Goal: Task Accomplishment & Management: Complete application form

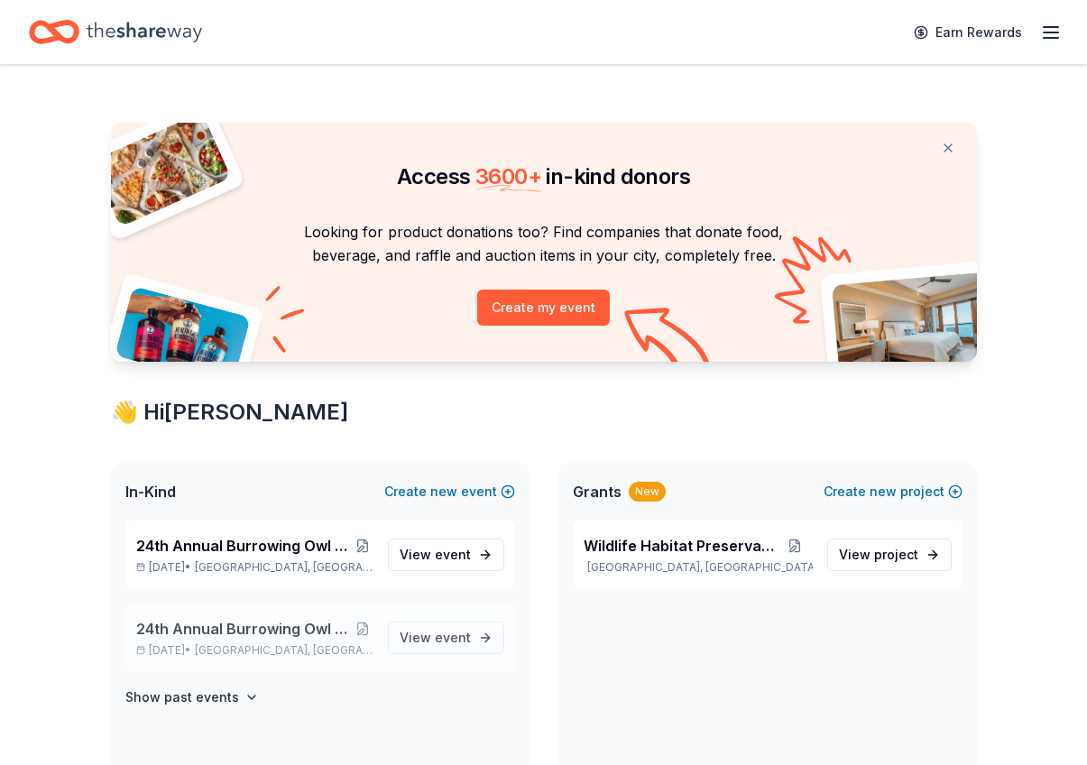
drag, startPoint x: 270, startPoint y: 625, endPoint x: 279, endPoint y: 608, distance: 19.4
click at [270, 625] on span "24th Annual Burrowing Owl Festival and on-line auction" at bounding box center [244, 629] width 217 height 22
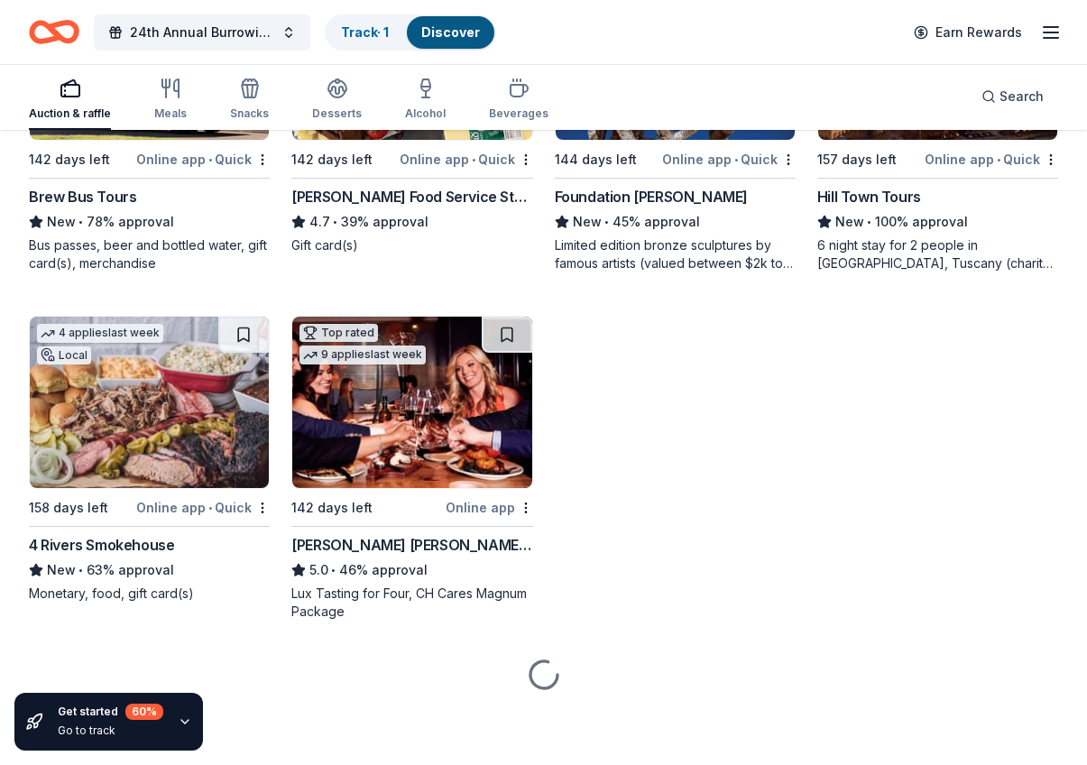
scroll to position [2454, 0]
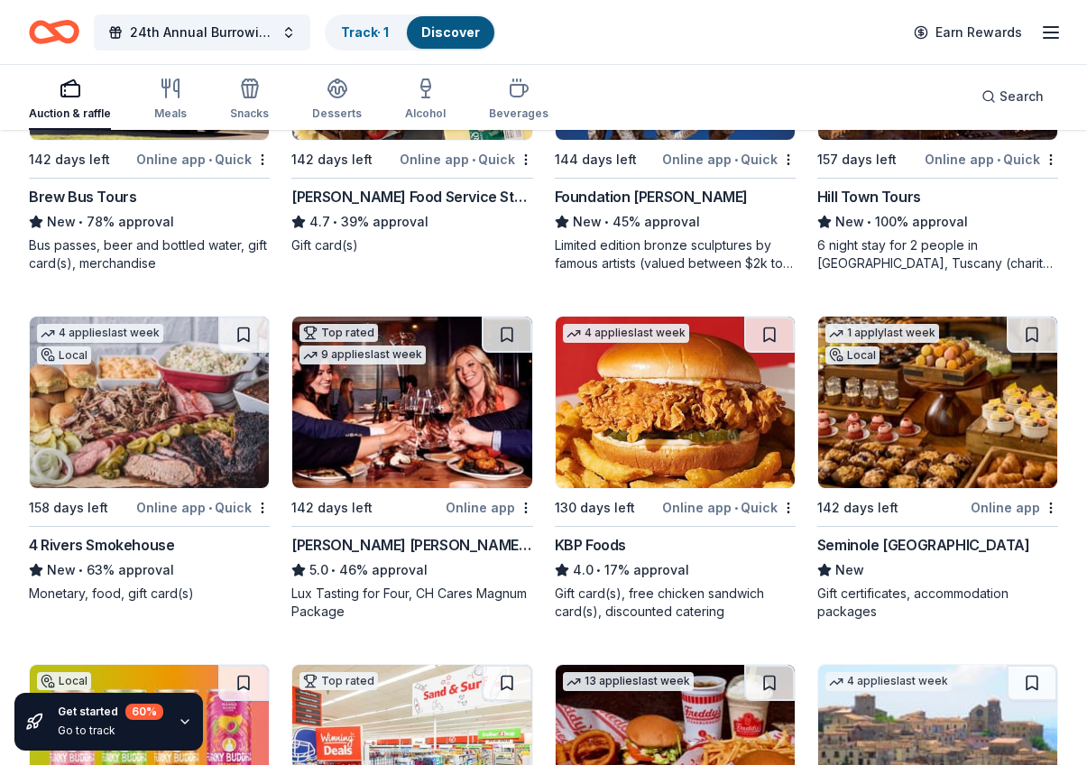
click at [391, 443] on img at bounding box center [411, 402] width 239 height 171
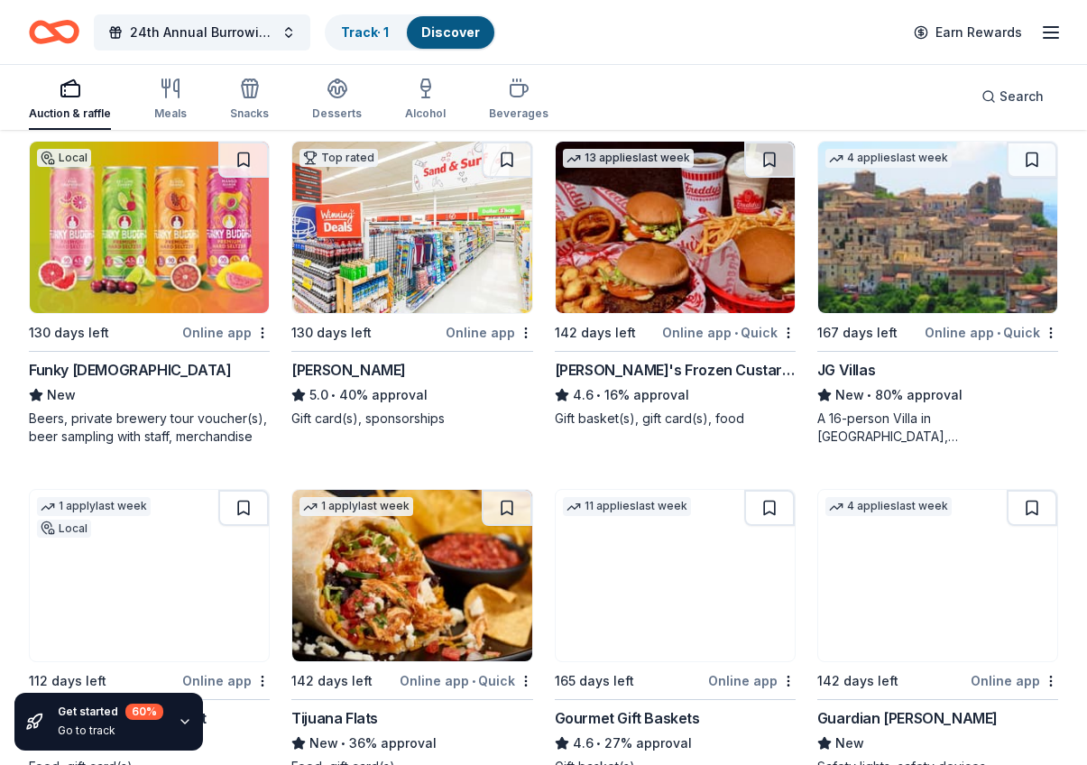
scroll to position [2979, 0]
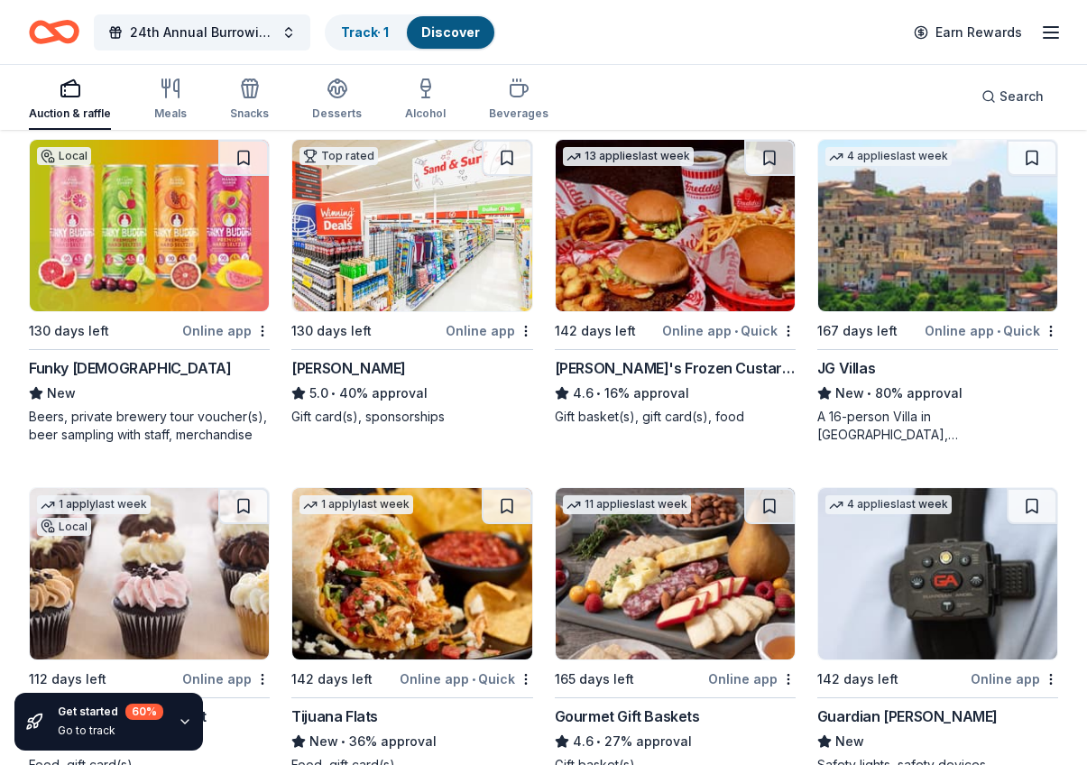
click at [170, 244] on img at bounding box center [149, 225] width 239 height 171
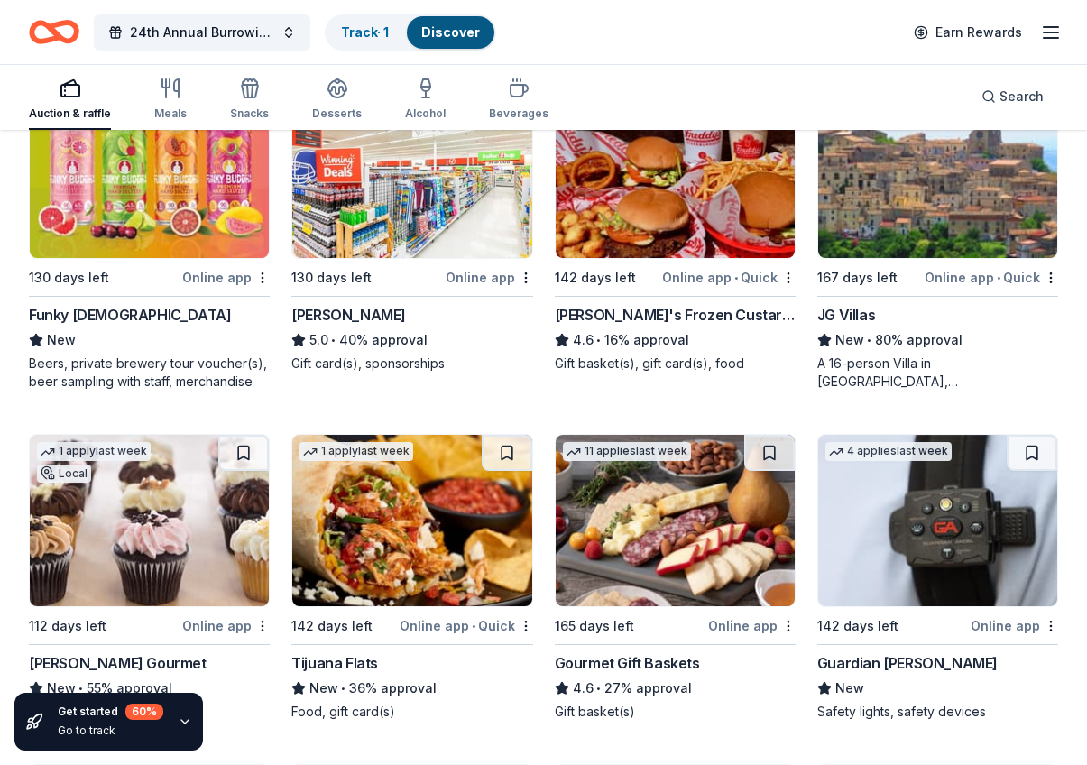
scroll to position [3030, 0]
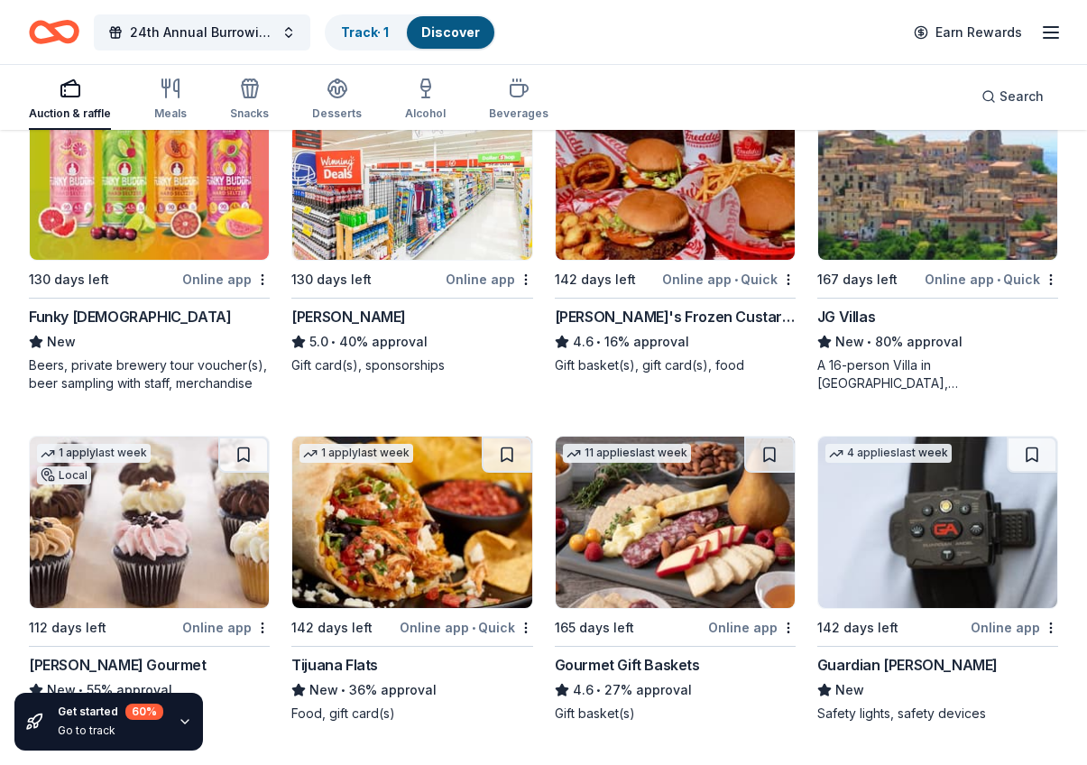
click at [477, 274] on div "Online app" at bounding box center [489, 279] width 87 height 23
click at [704, 229] on img at bounding box center [675, 173] width 239 height 171
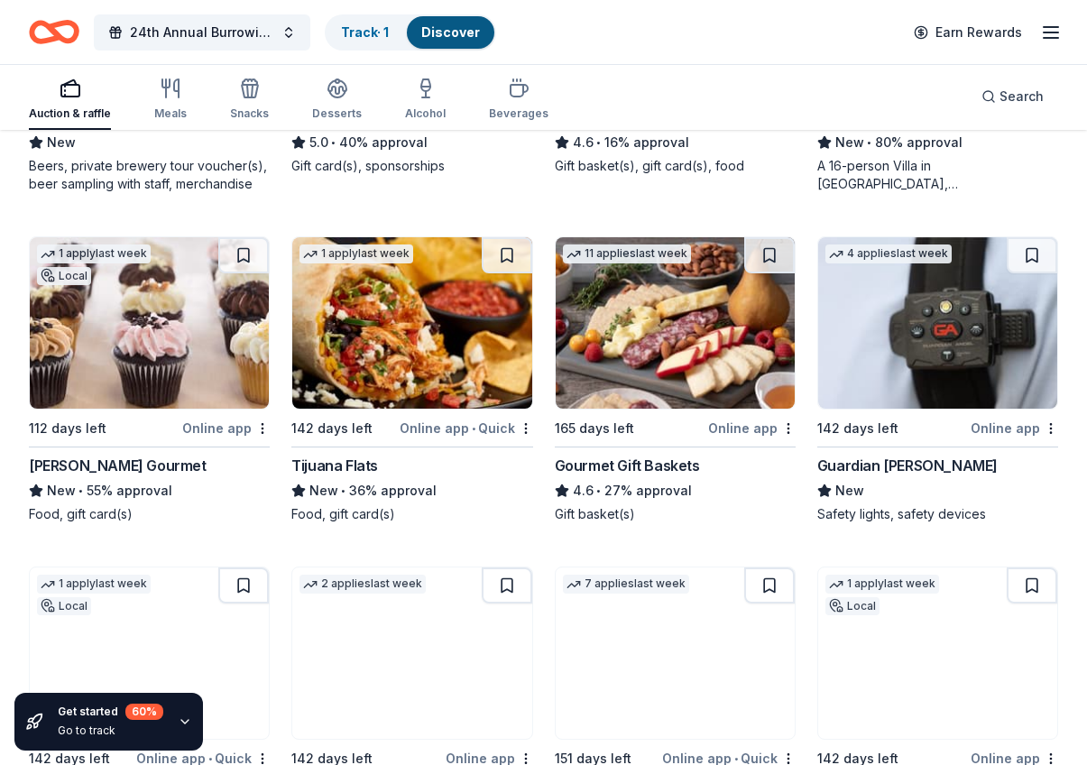
scroll to position [3232, 0]
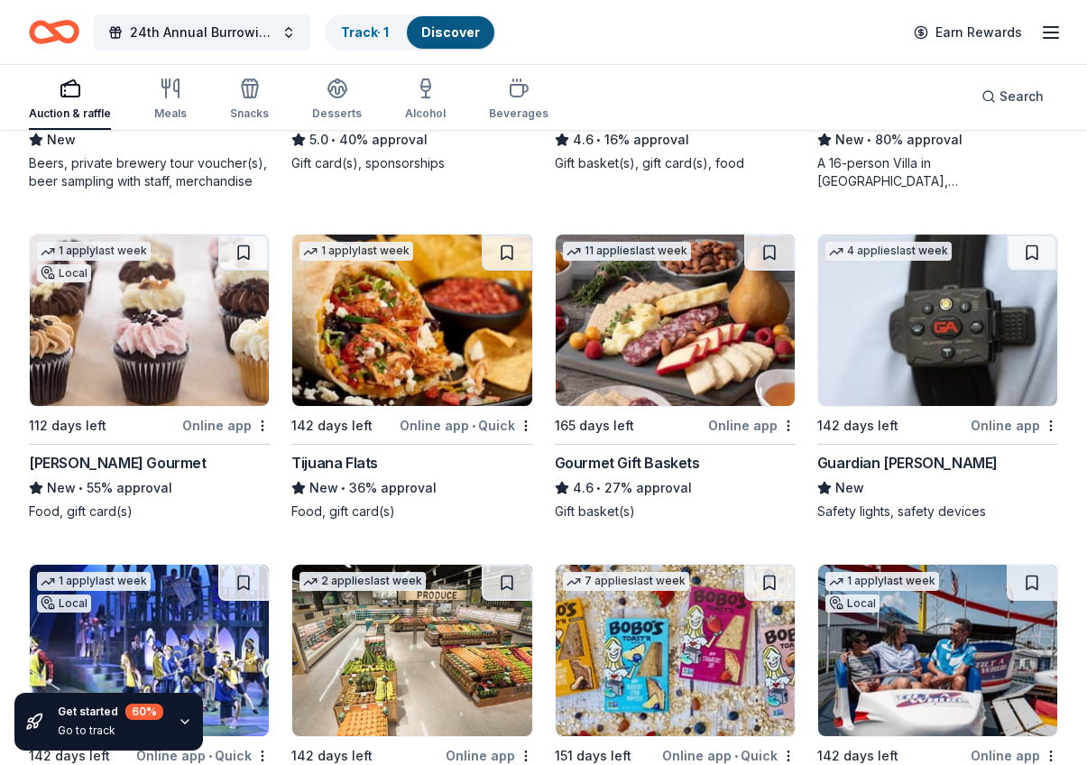
click at [189, 328] on img at bounding box center [149, 320] width 239 height 171
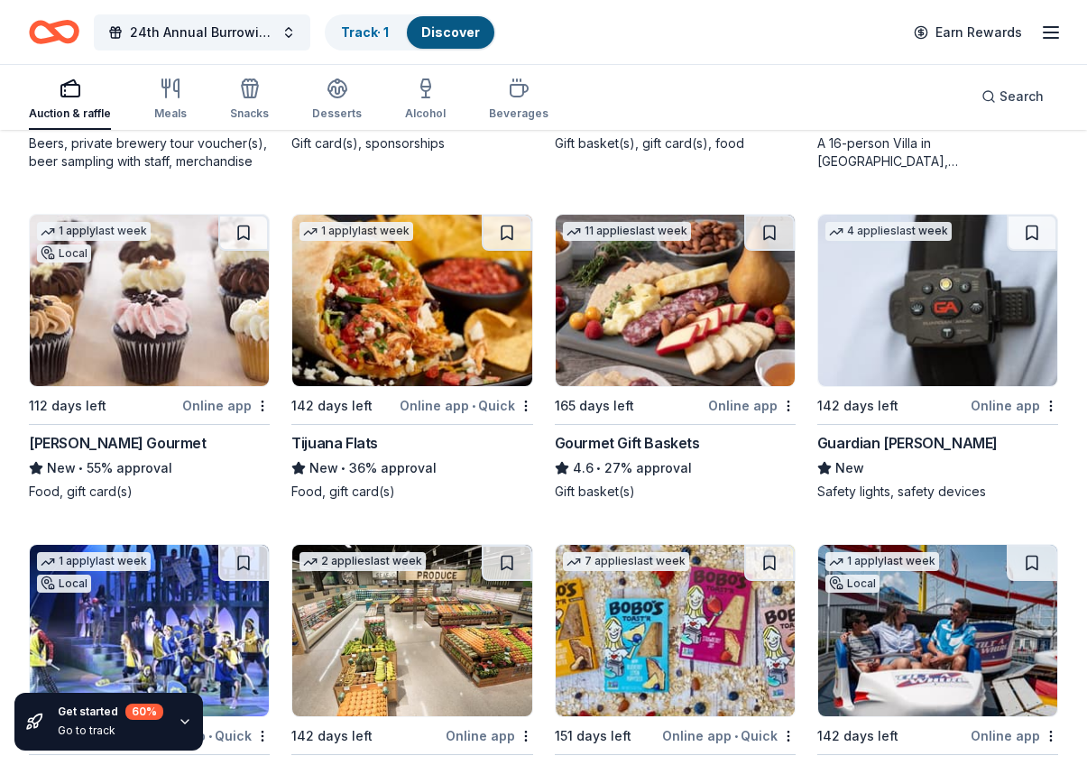
scroll to position [3263, 0]
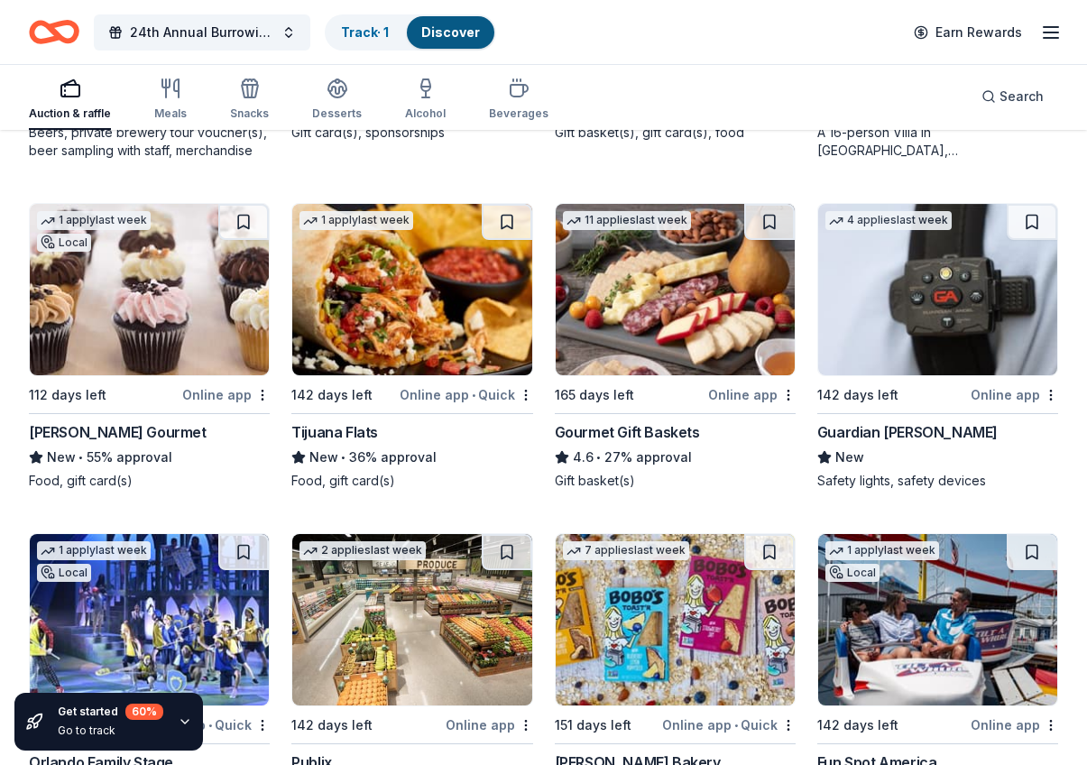
click at [642, 305] on img at bounding box center [675, 289] width 239 height 171
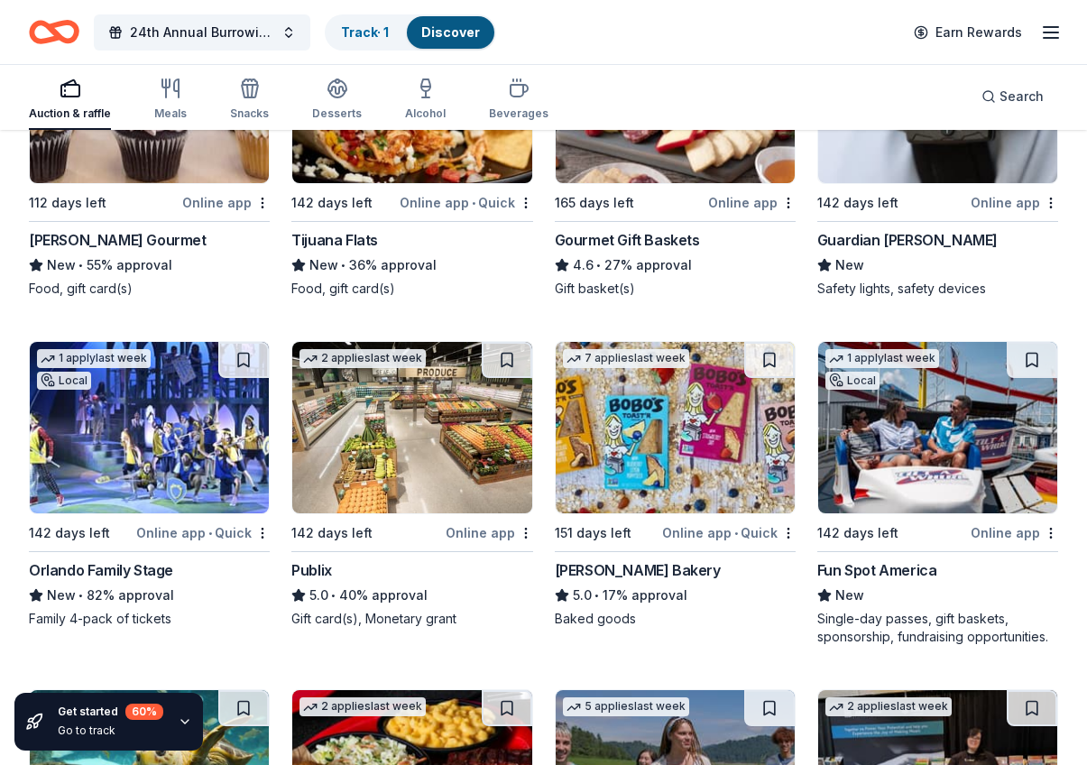
scroll to position [3457, 0]
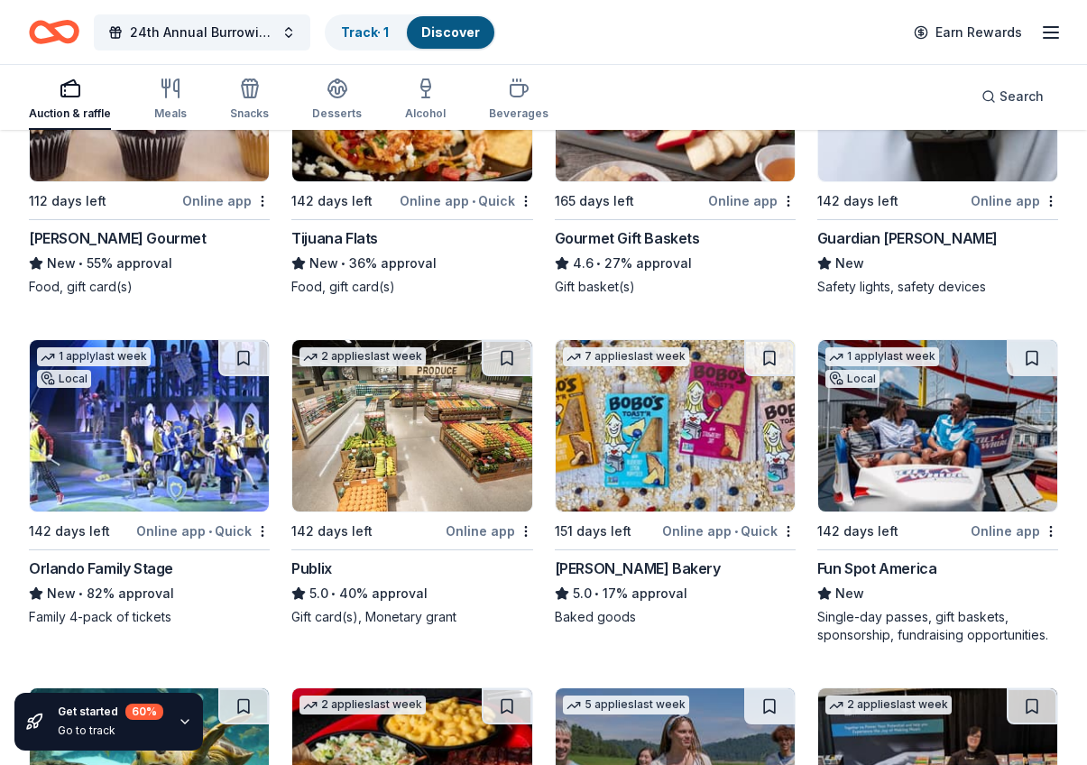
click at [925, 240] on div "Guardian [PERSON_NAME]" at bounding box center [907, 238] width 180 height 22
click at [195, 444] on img at bounding box center [149, 425] width 239 height 171
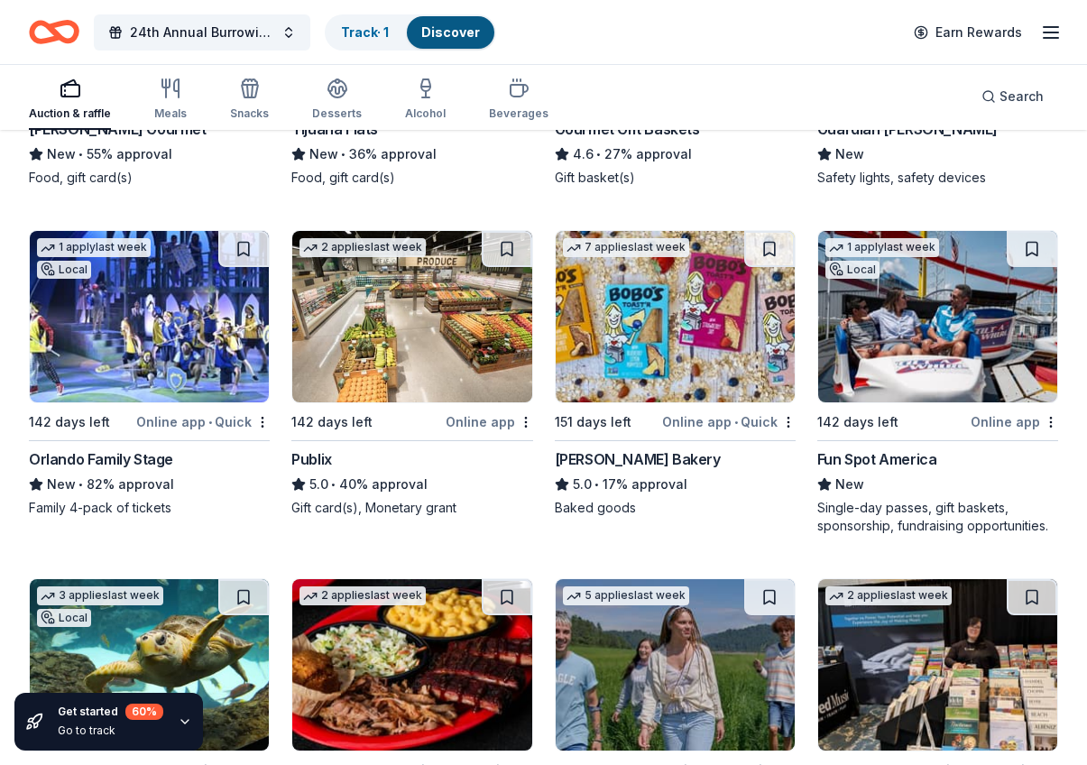
scroll to position [3568, 0]
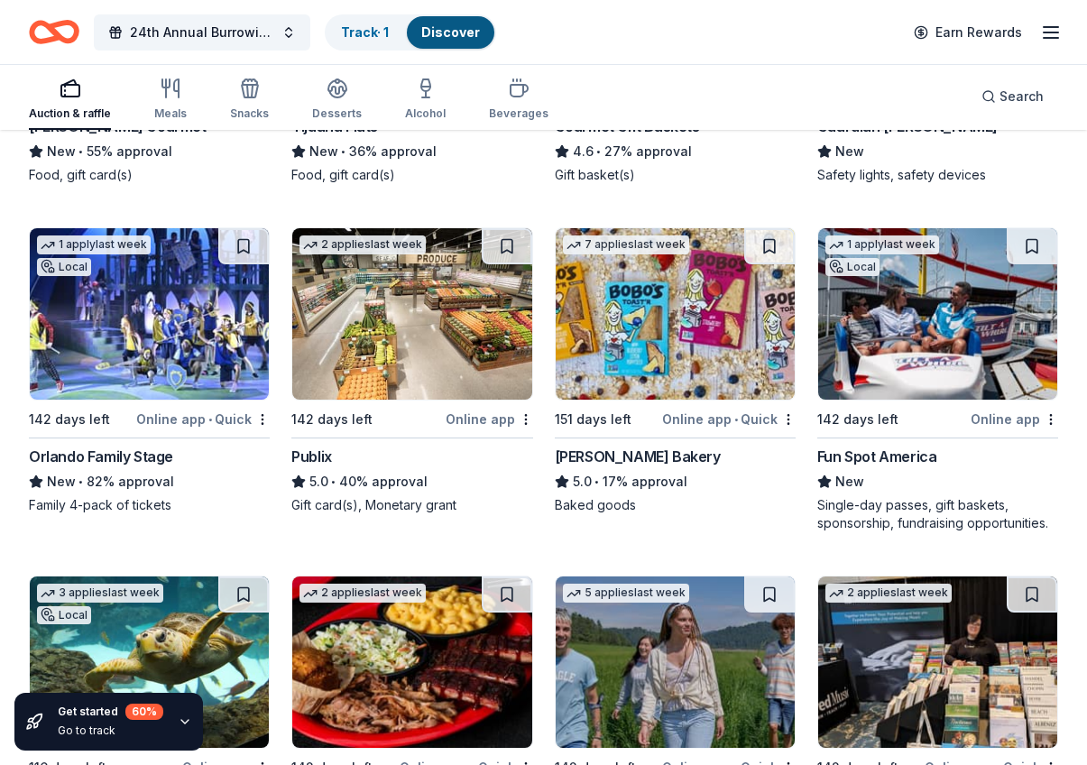
click at [894, 319] on img at bounding box center [937, 313] width 239 height 171
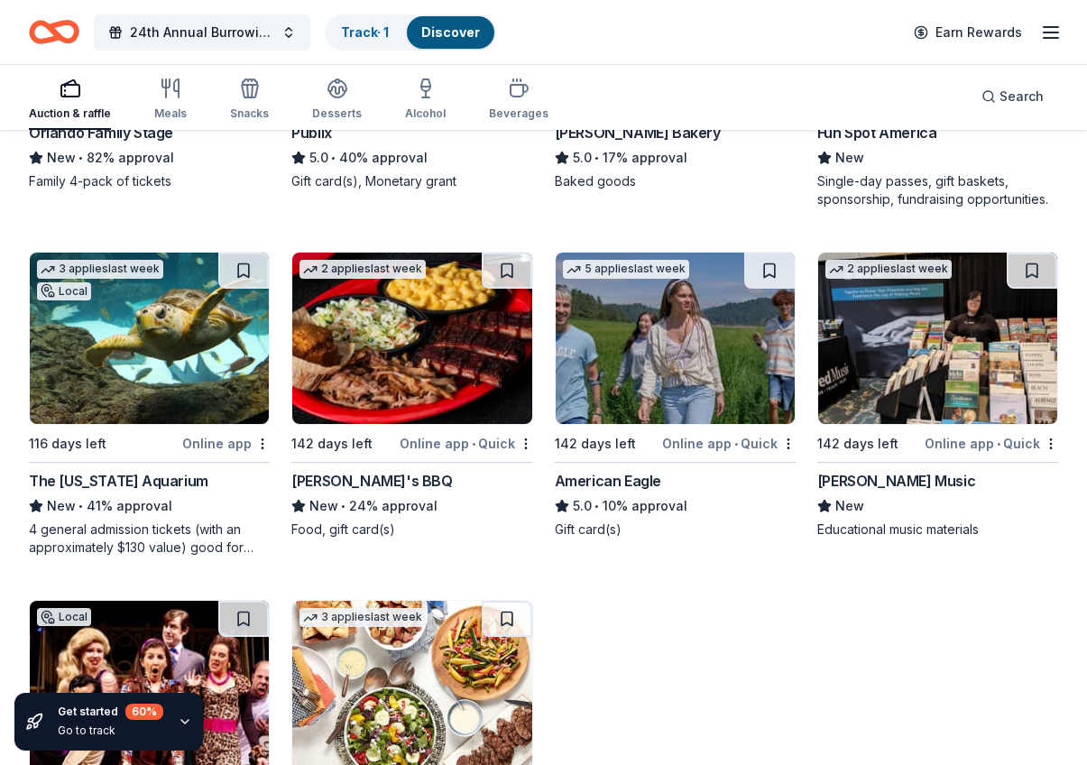
scroll to position [3893, 0]
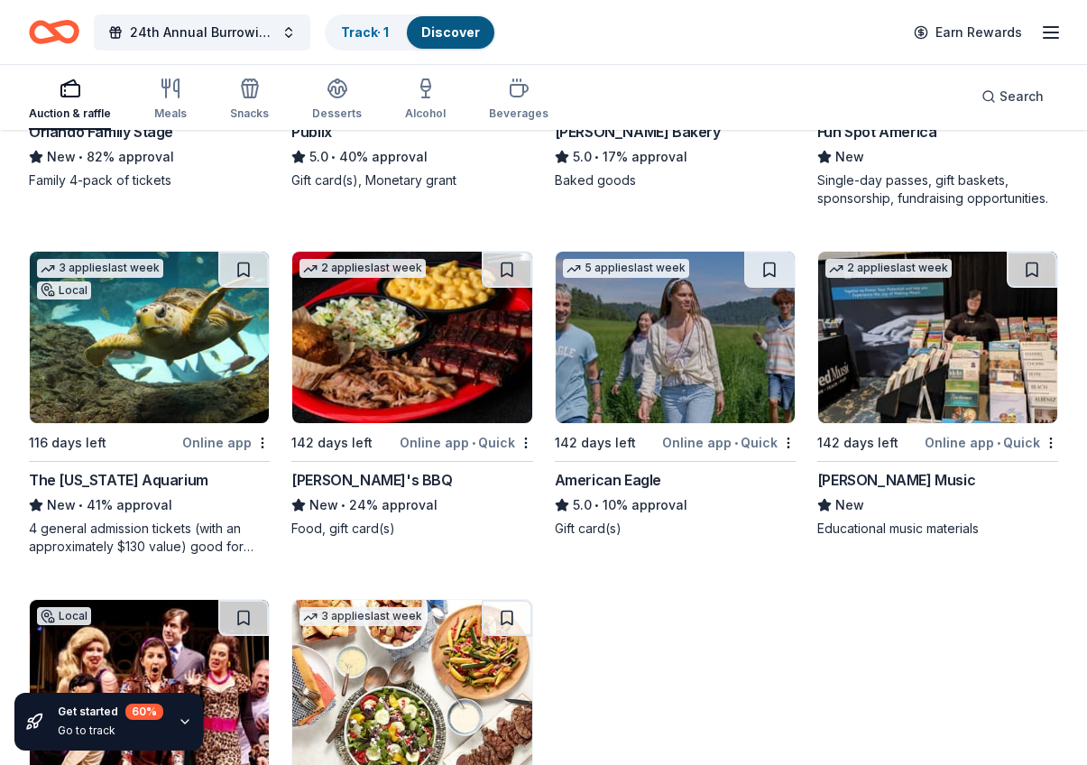
click at [179, 351] on img at bounding box center [149, 337] width 239 height 171
click at [437, 326] on img at bounding box center [411, 337] width 239 height 171
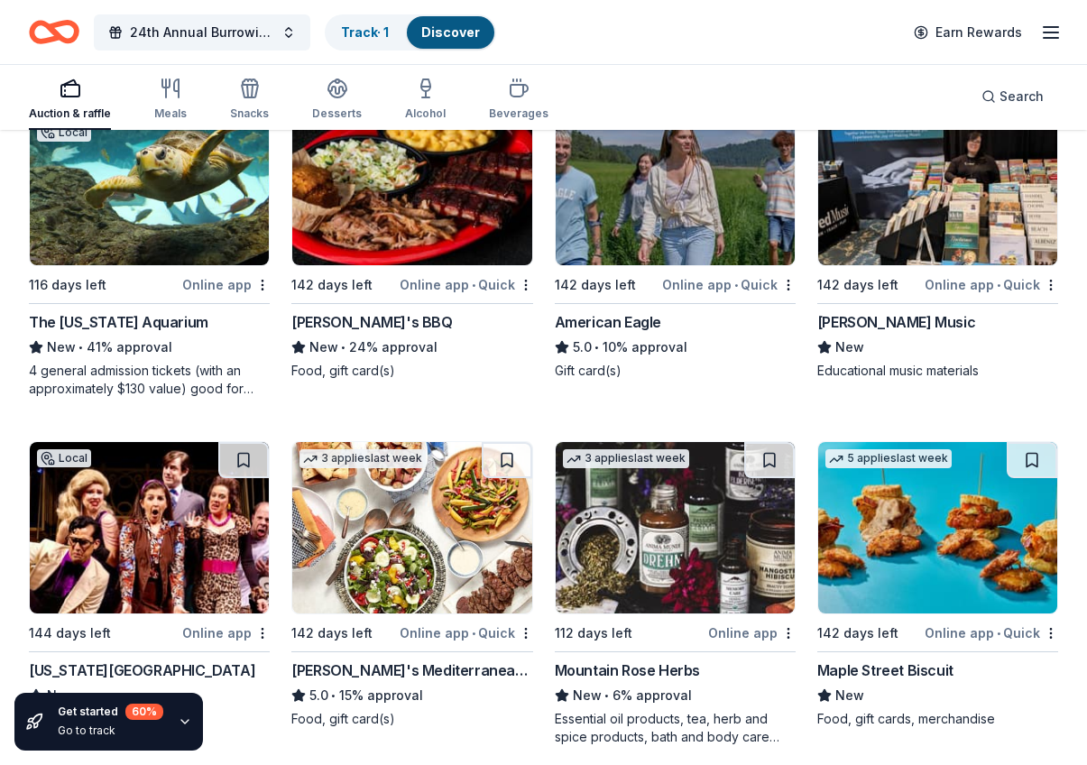
scroll to position [4054, 0]
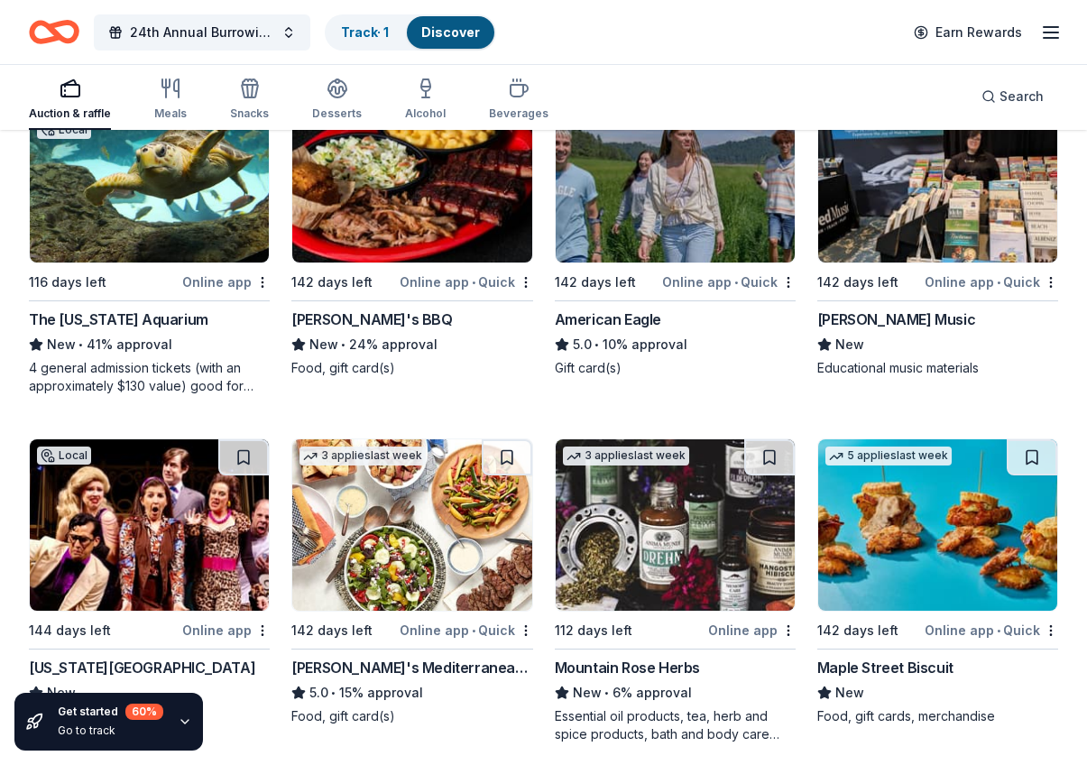
click at [692, 196] on img at bounding box center [675, 176] width 239 height 171
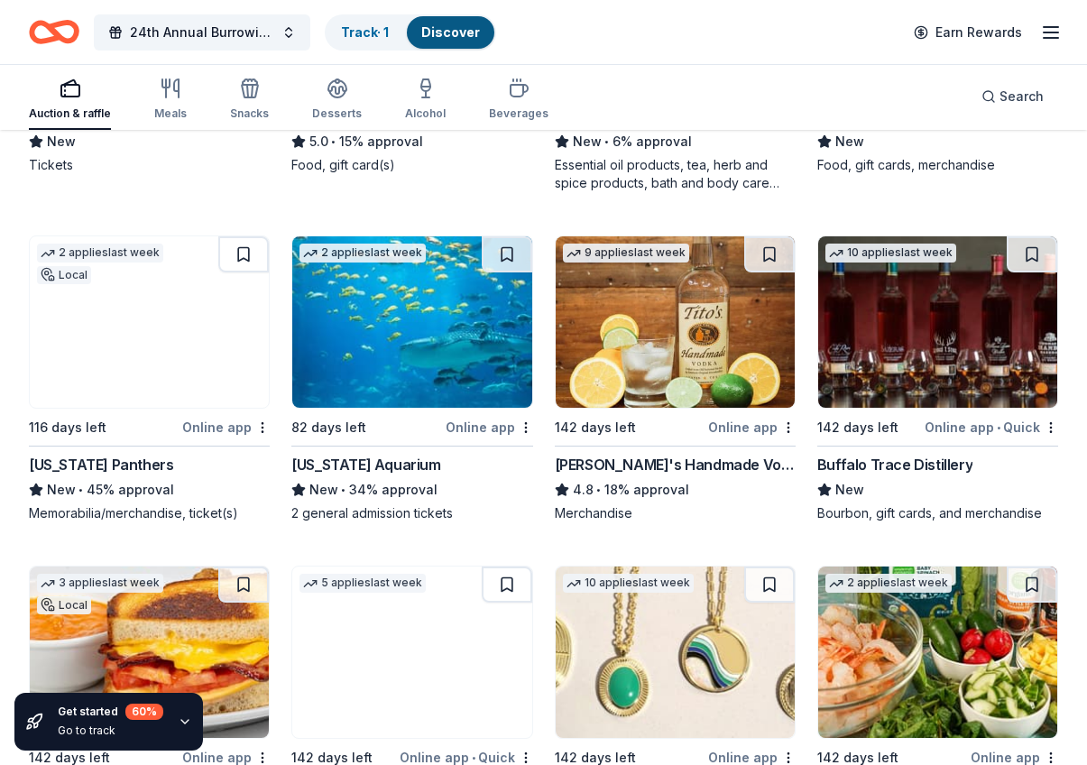
scroll to position [4623, 0]
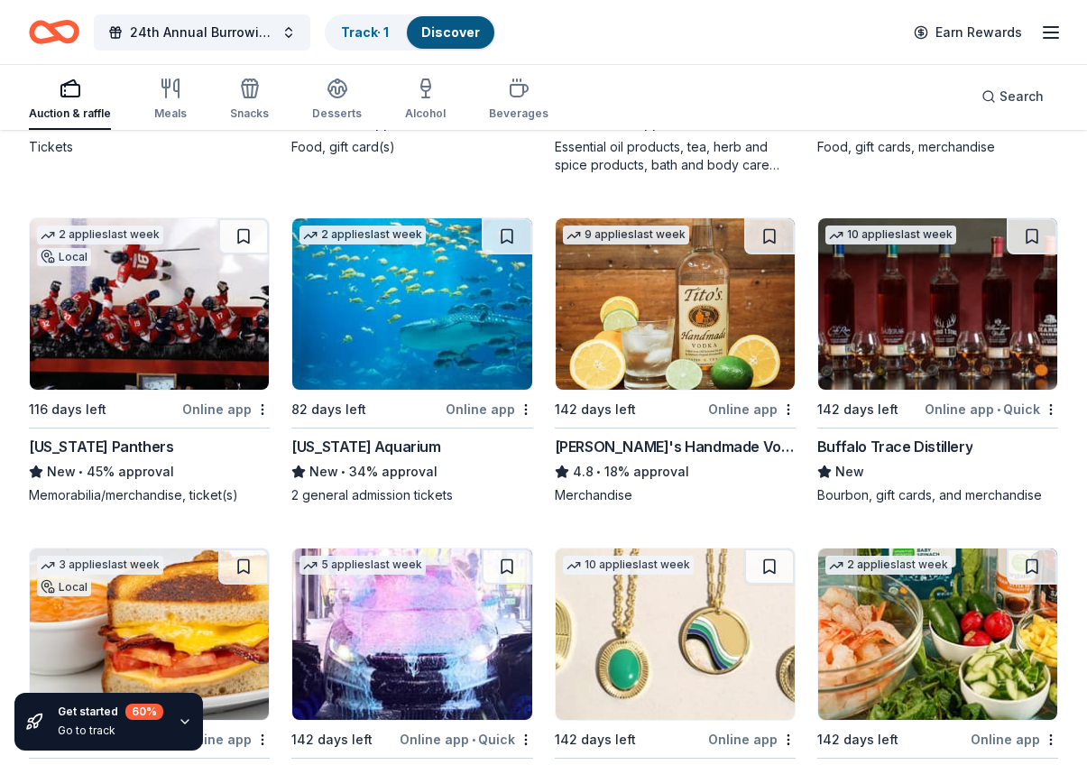
click at [436, 343] on img at bounding box center [411, 303] width 239 height 171
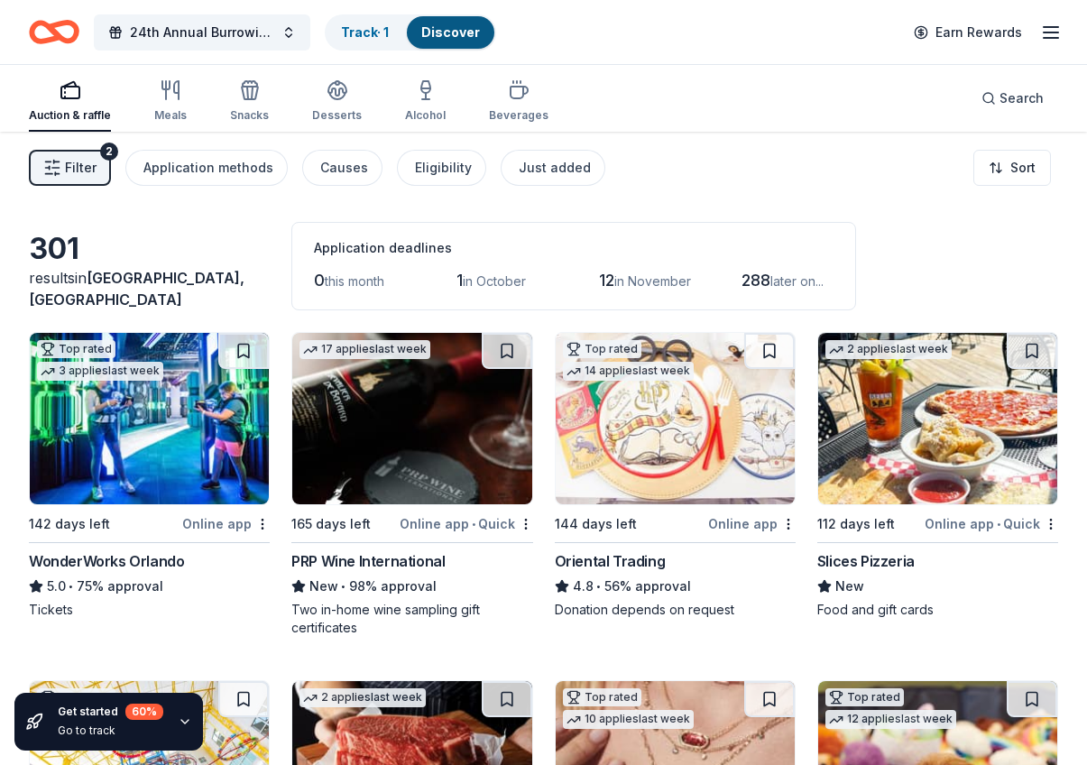
scroll to position [0, 0]
click at [503, 286] on span "in October" at bounding box center [494, 280] width 63 height 15
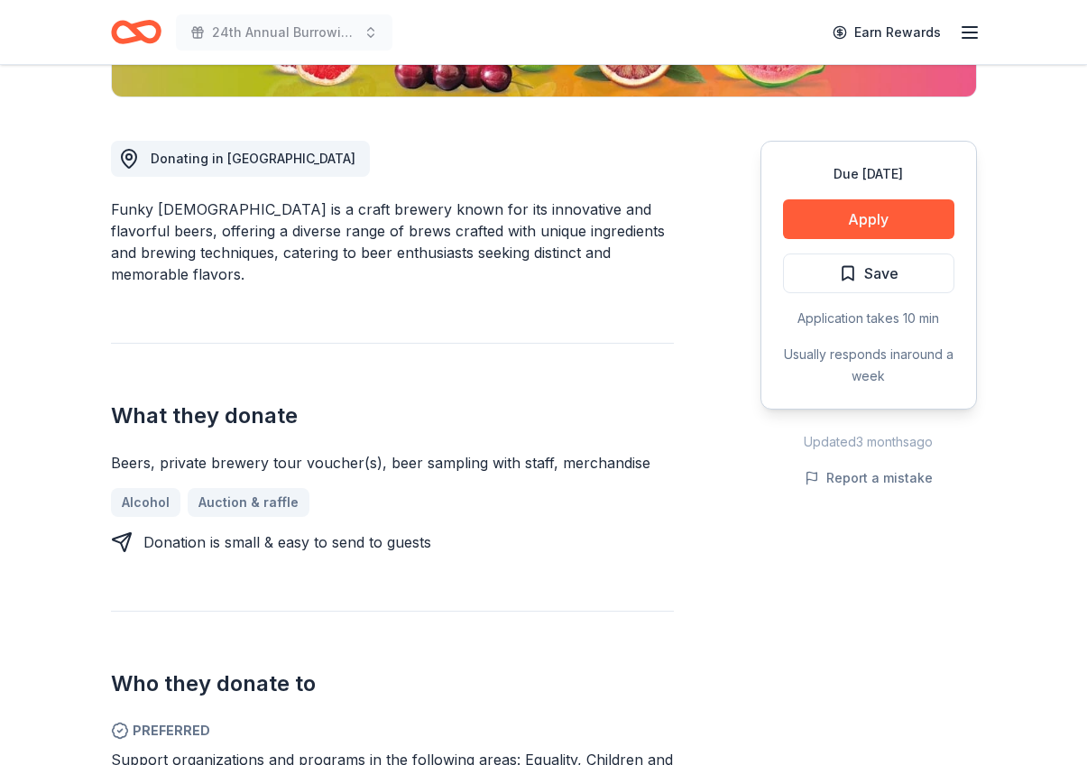
scroll to position [449, 0]
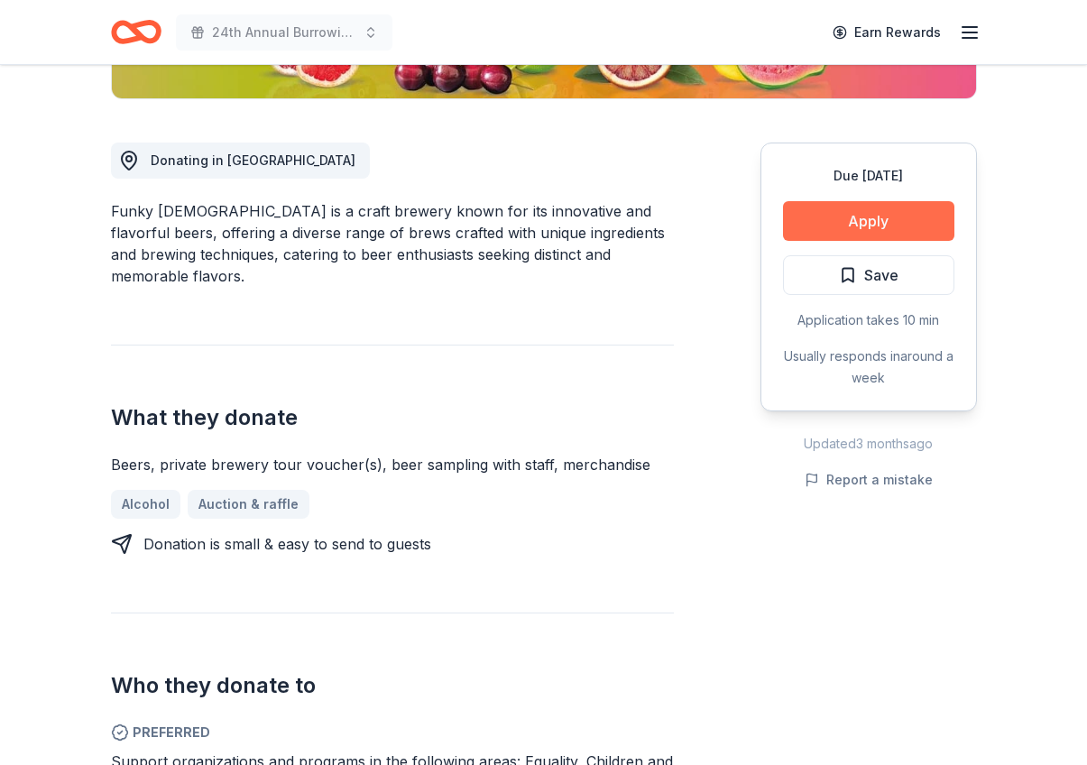
click at [888, 224] on button "Apply" at bounding box center [868, 221] width 171 height 40
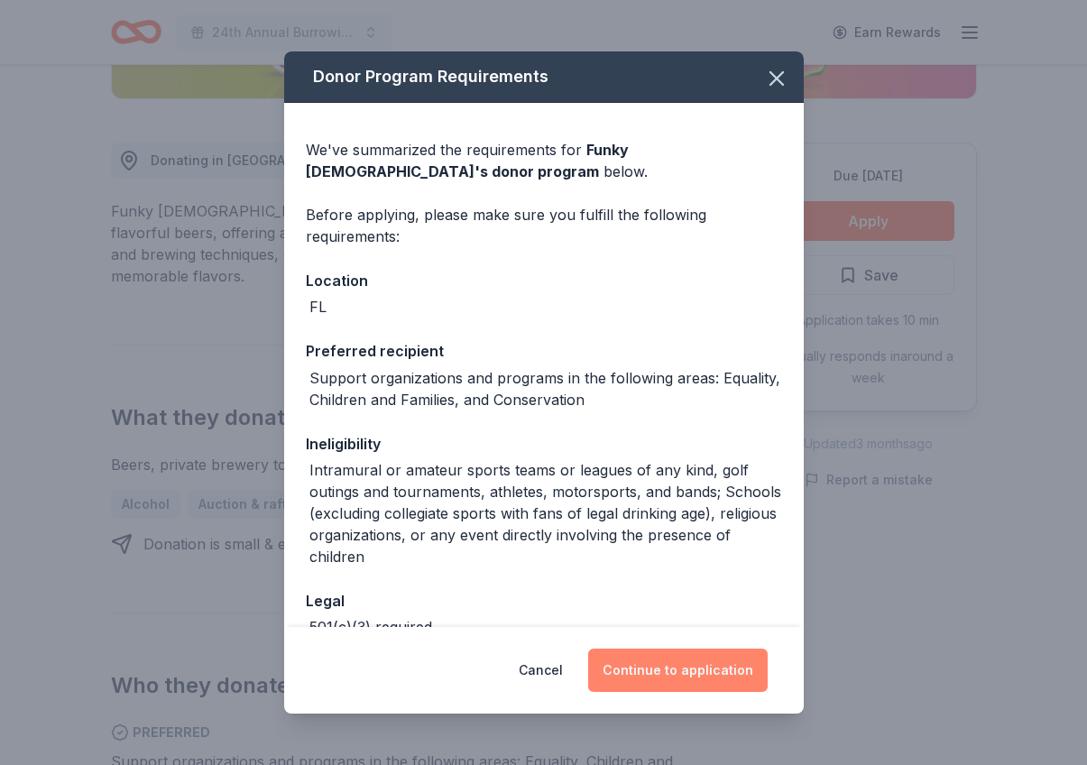
click at [665, 673] on button "Continue to application" at bounding box center [678, 670] width 180 height 43
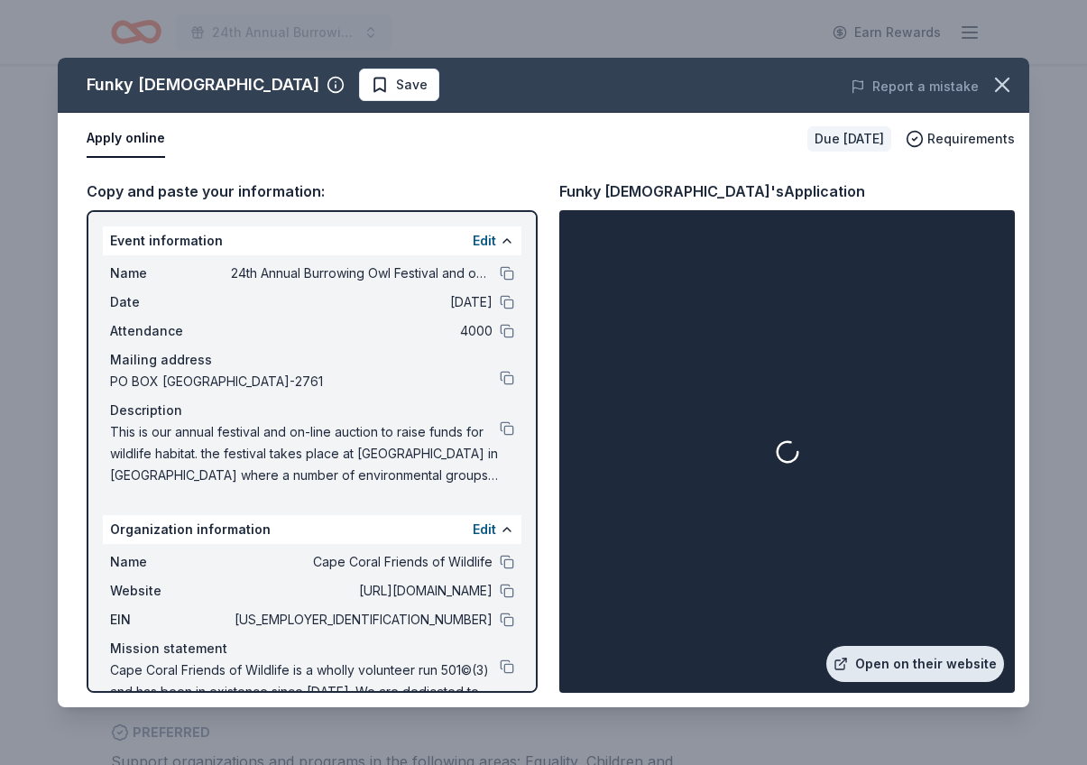
click at [915, 664] on link "Open on their website" at bounding box center [915, 664] width 178 height 36
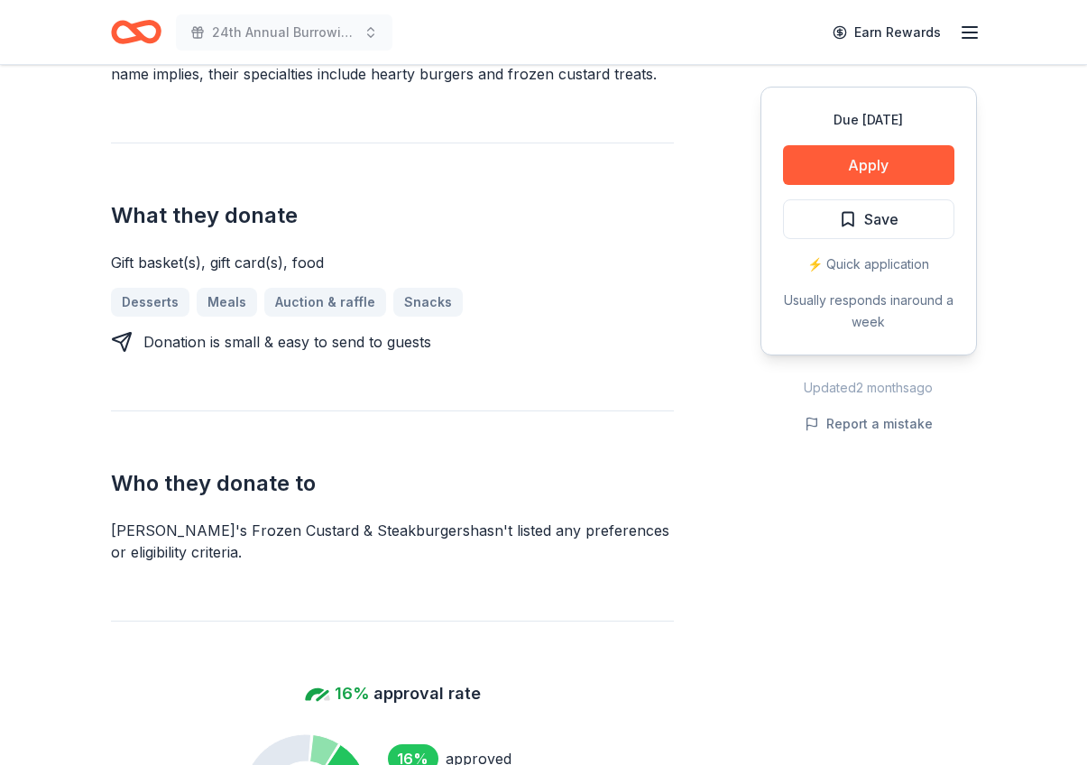
scroll to position [714, 0]
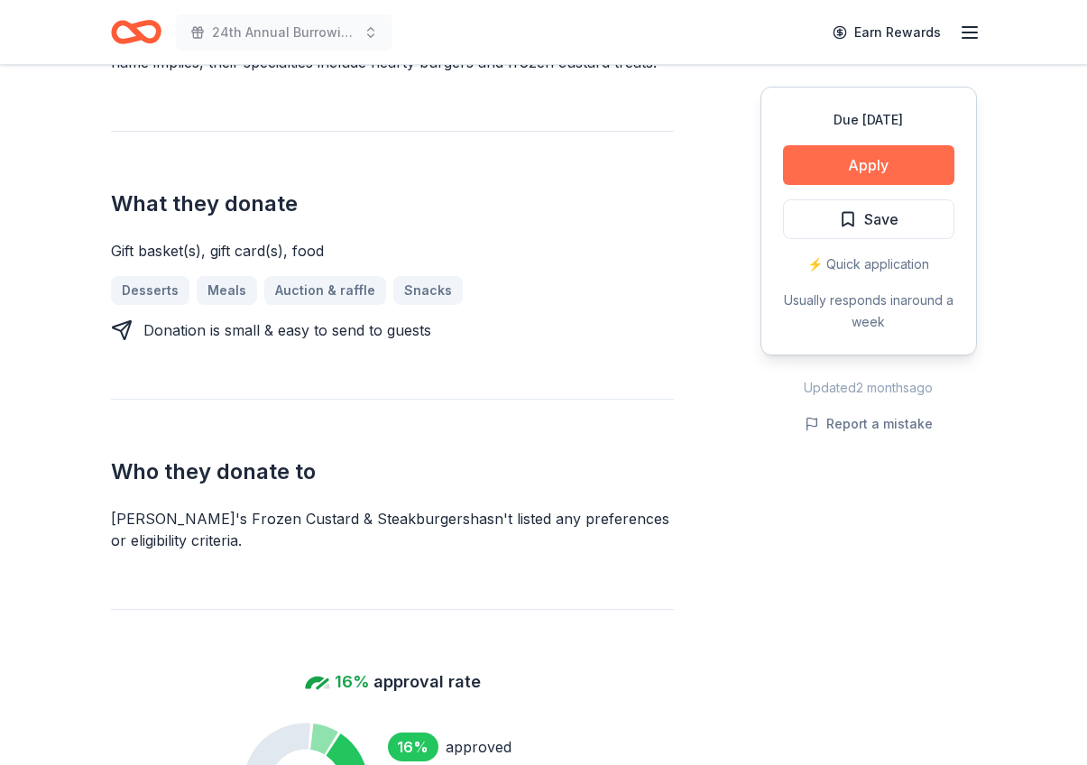
click at [879, 165] on button "Apply" at bounding box center [868, 165] width 171 height 40
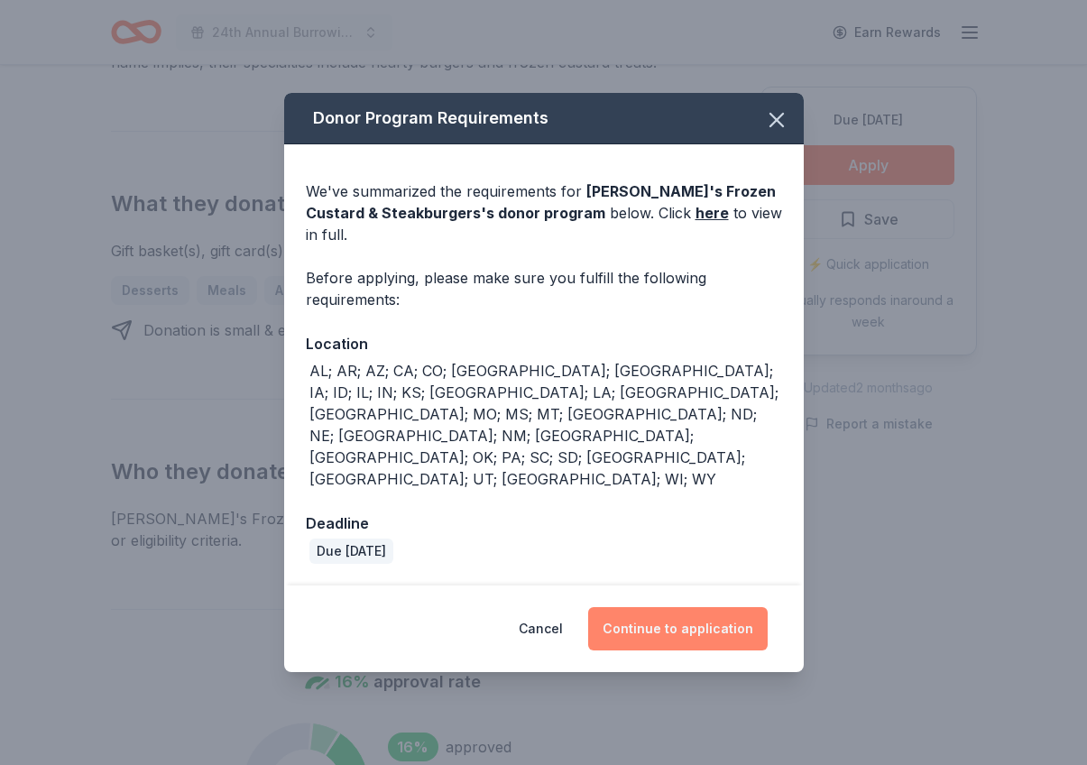
click at [689, 607] on button "Continue to application" at bounding box center [678, 628] width 180 height 43
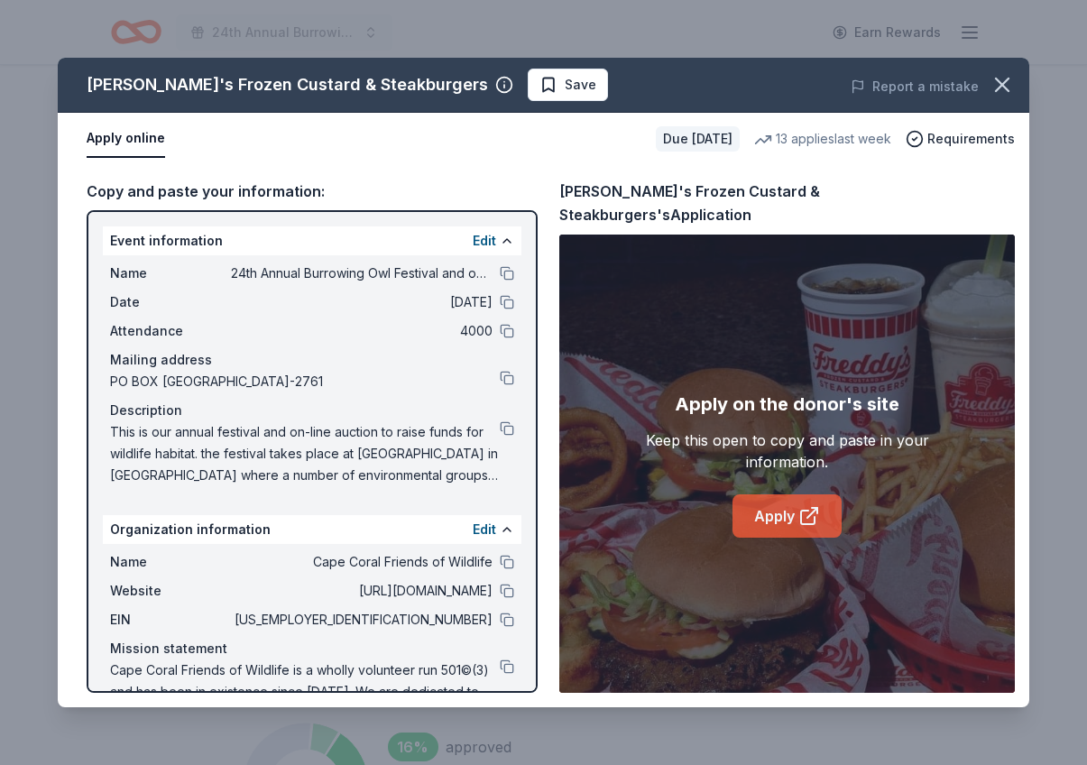
click at [765, 502] on link "Apply" at bounding box center [786, 515] width 109 height 43
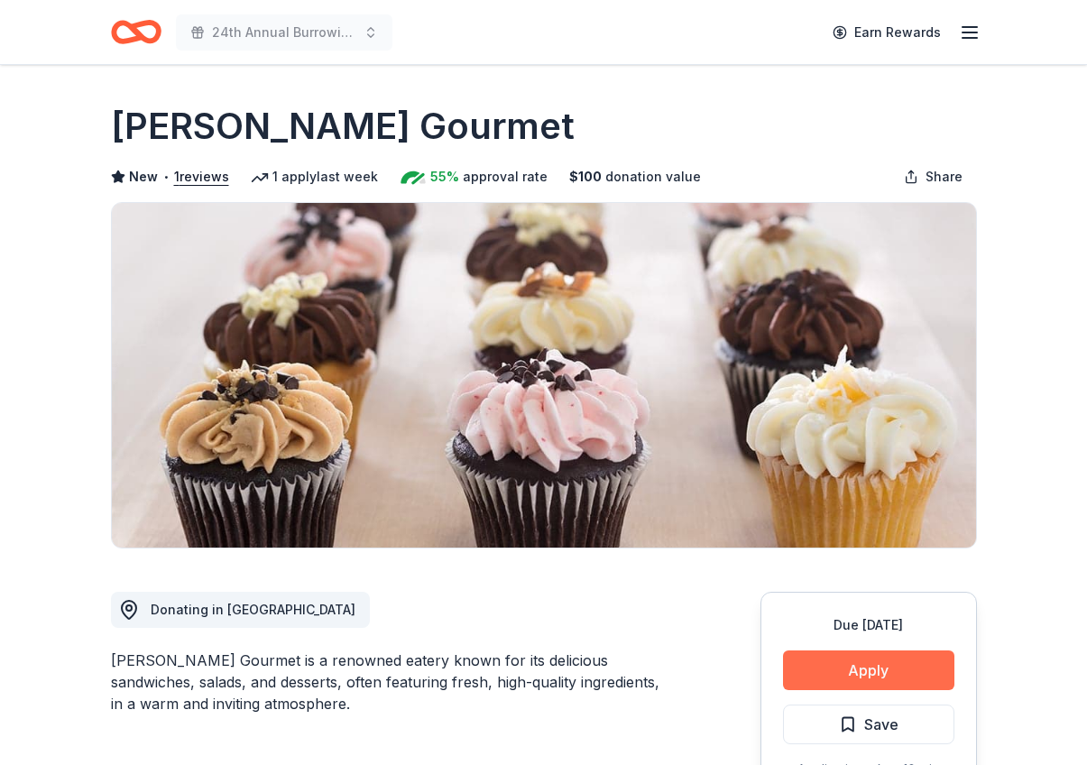
click at [860, 669] on button "Apply" at bounding box center [868, 670] width 171 height 40
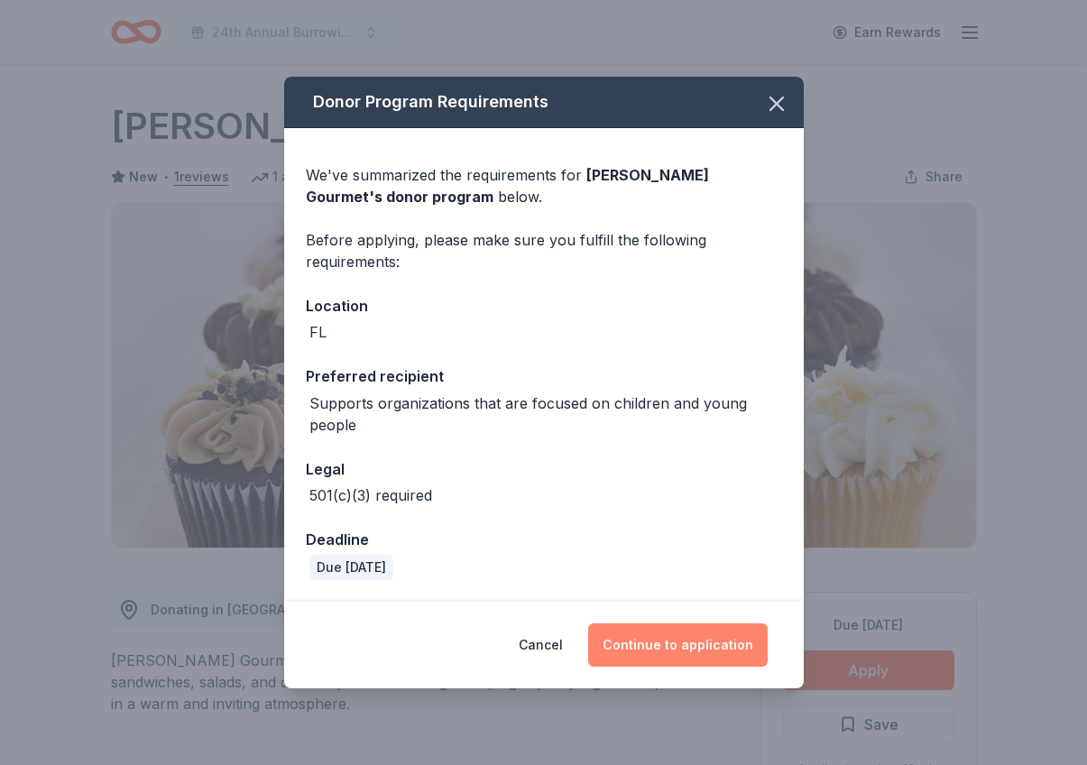
click at [677, 644] on button "Continue to application" at bounding box center [678, 644] width 180 height 43
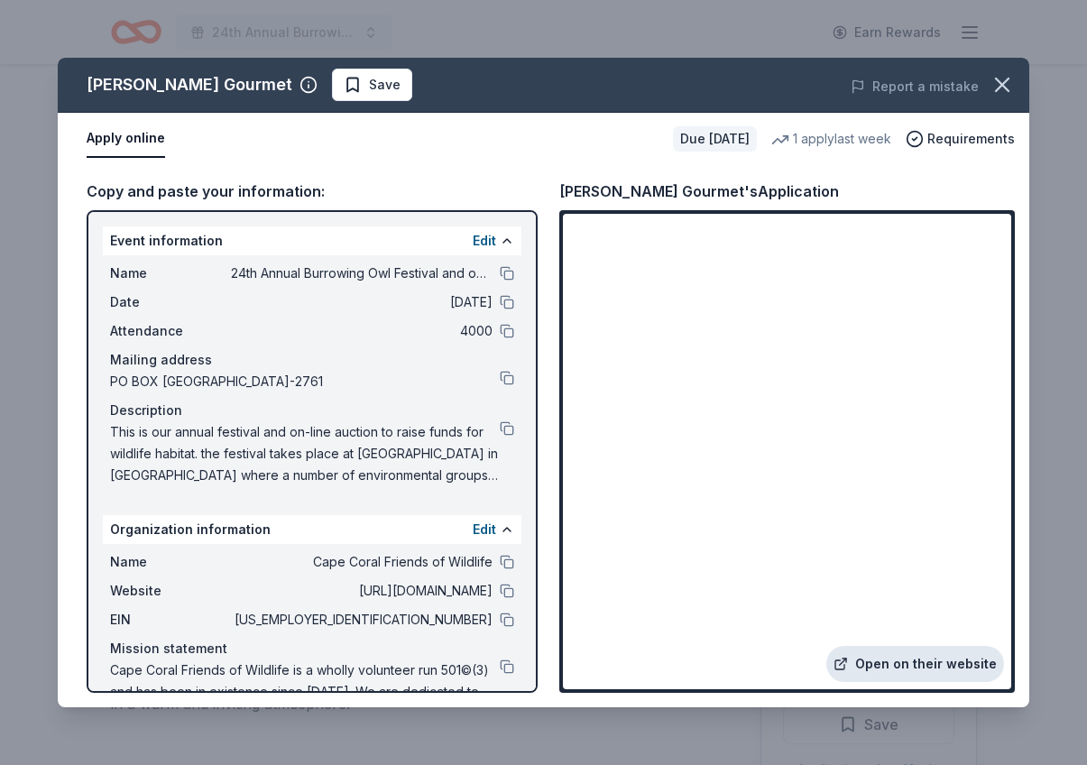
click at [940, 660] on link "Open on their website" at bounding box center [915, 664] width 178 height 36
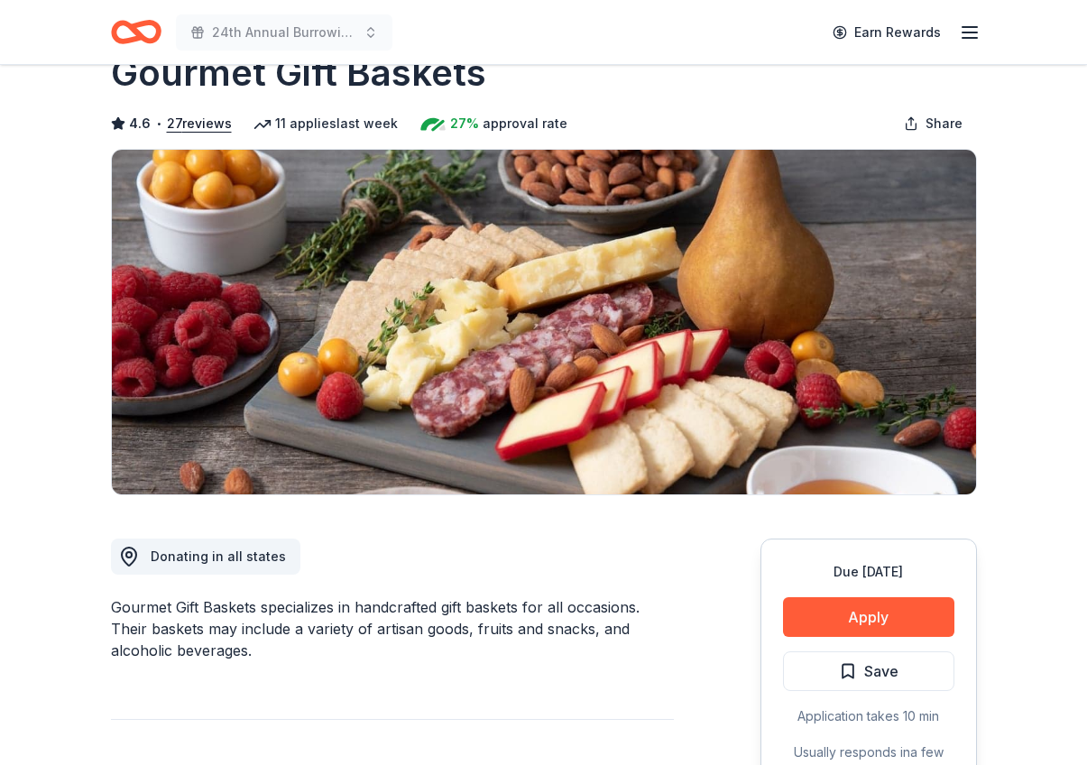
scroll to position [57, 0]
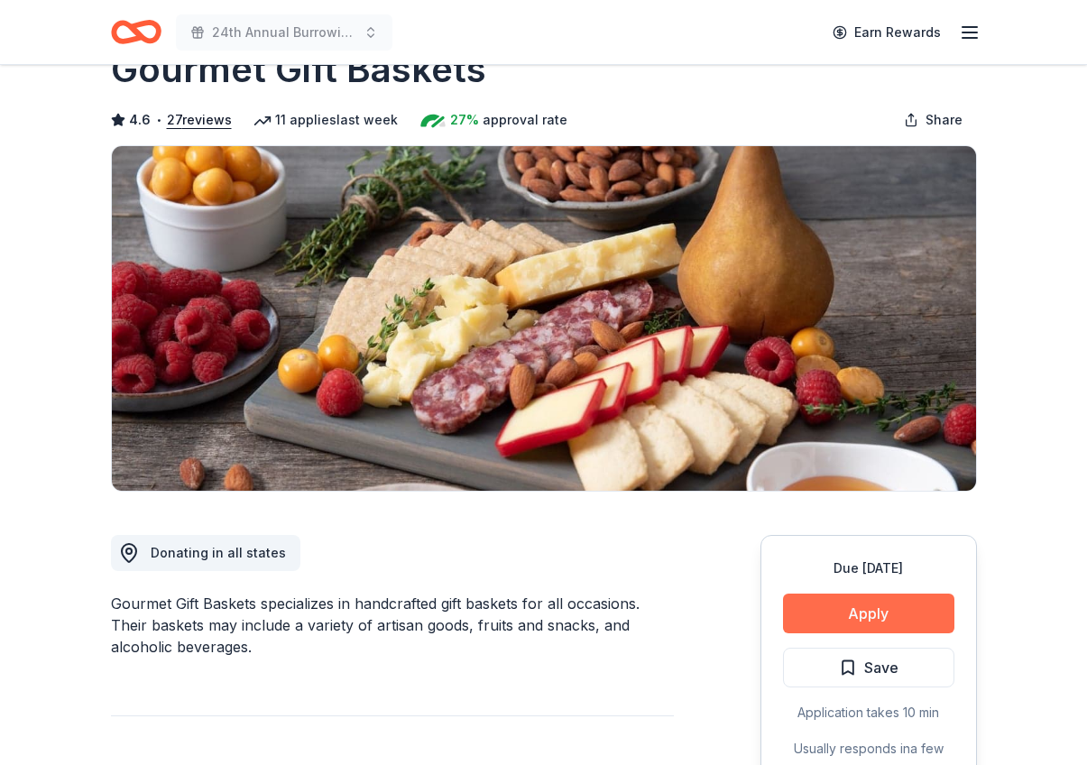
click at [870, 620] on button "Apply" at bounding box center [868, 614] width 171 height 40
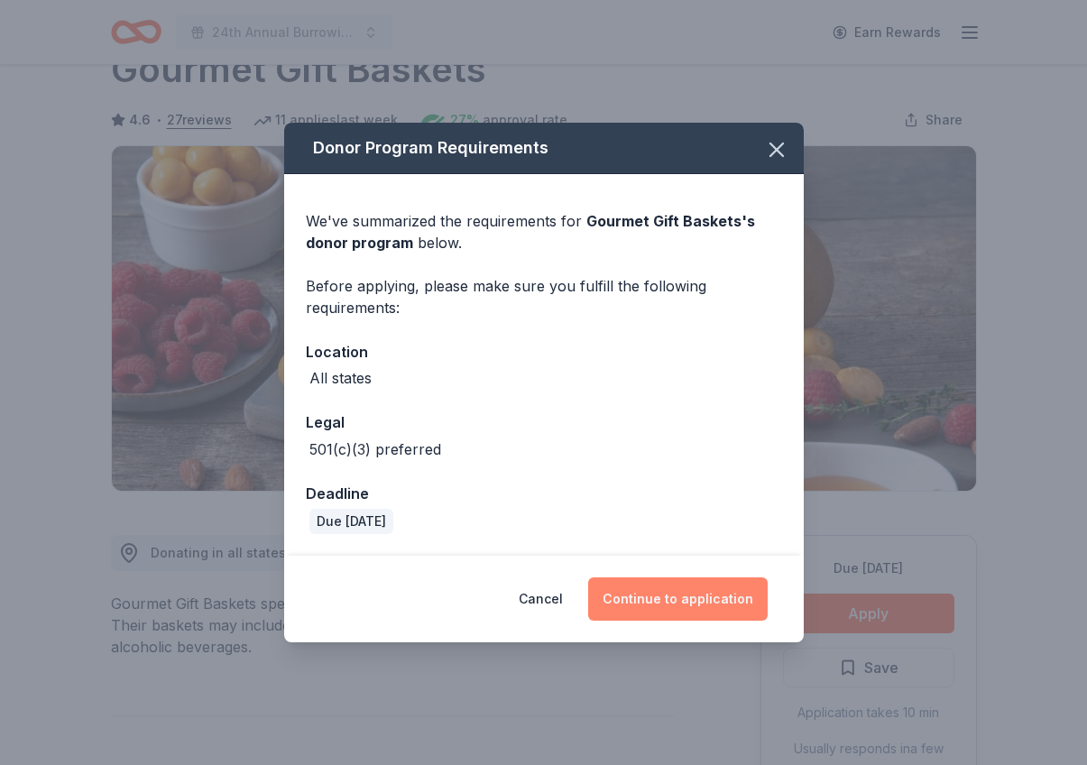
click at [687, 603] on button "Continue to application" at bounding box center [678, 598] width 180 height 43
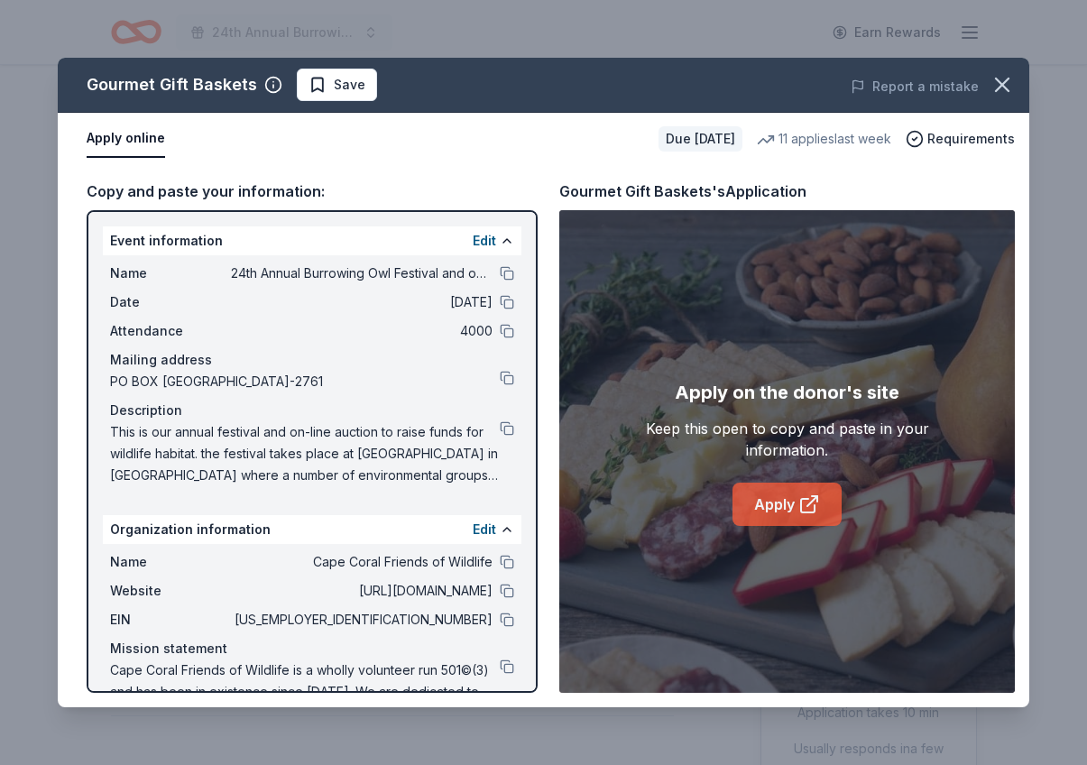
click at [770, 493] on link "Apply" at bounding box center [786, 504] width 109 height 43
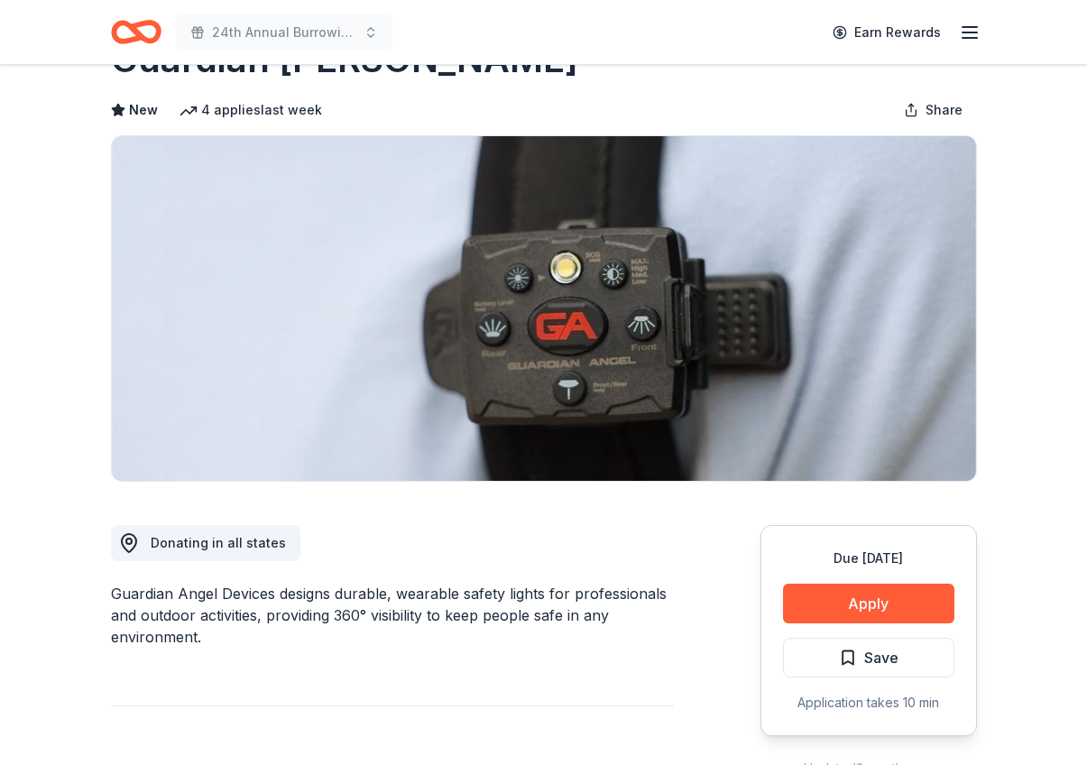
scroll to position [57, 0]
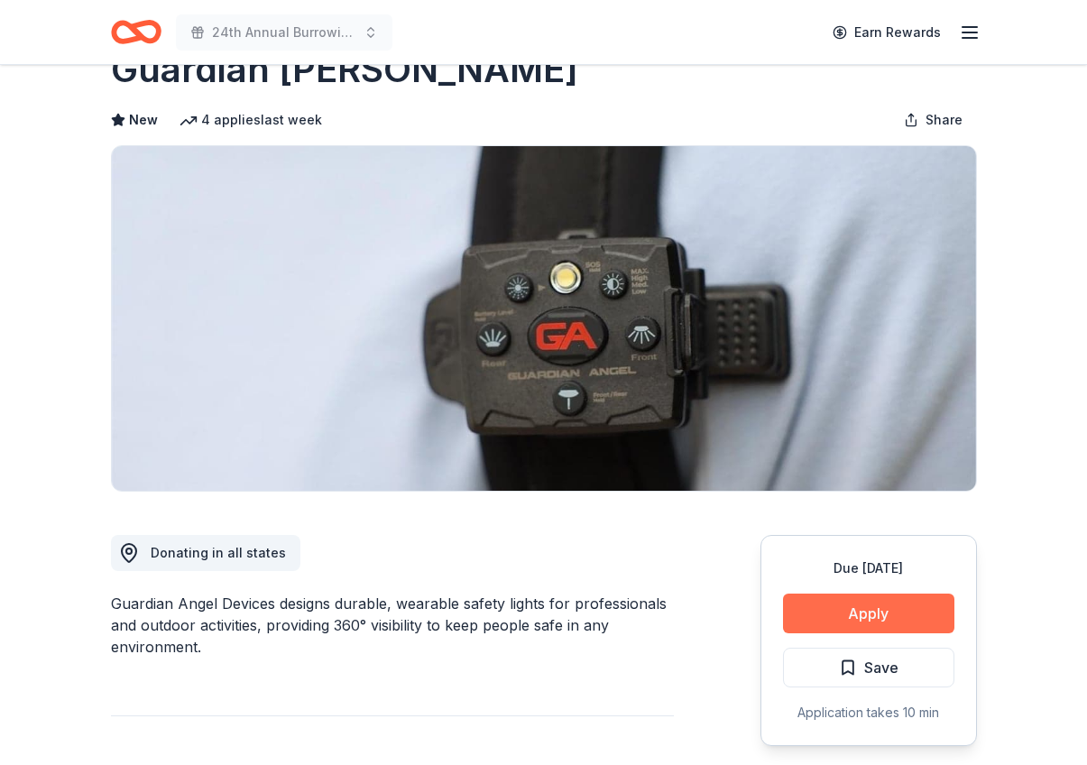
click at [872, 612] on button "Apply" at bounding box center [868, 614] width 171 height 40
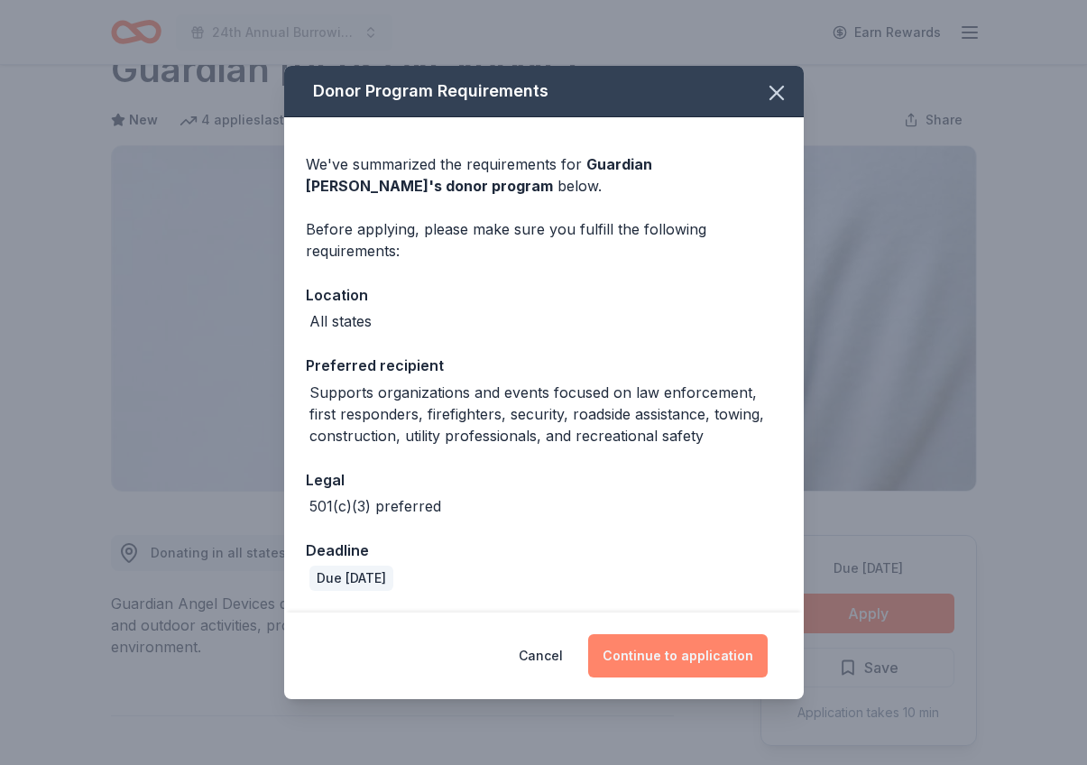
click at [662, 655] on button "Continue to application" at bounding box center [678, 655] width 180 height 43
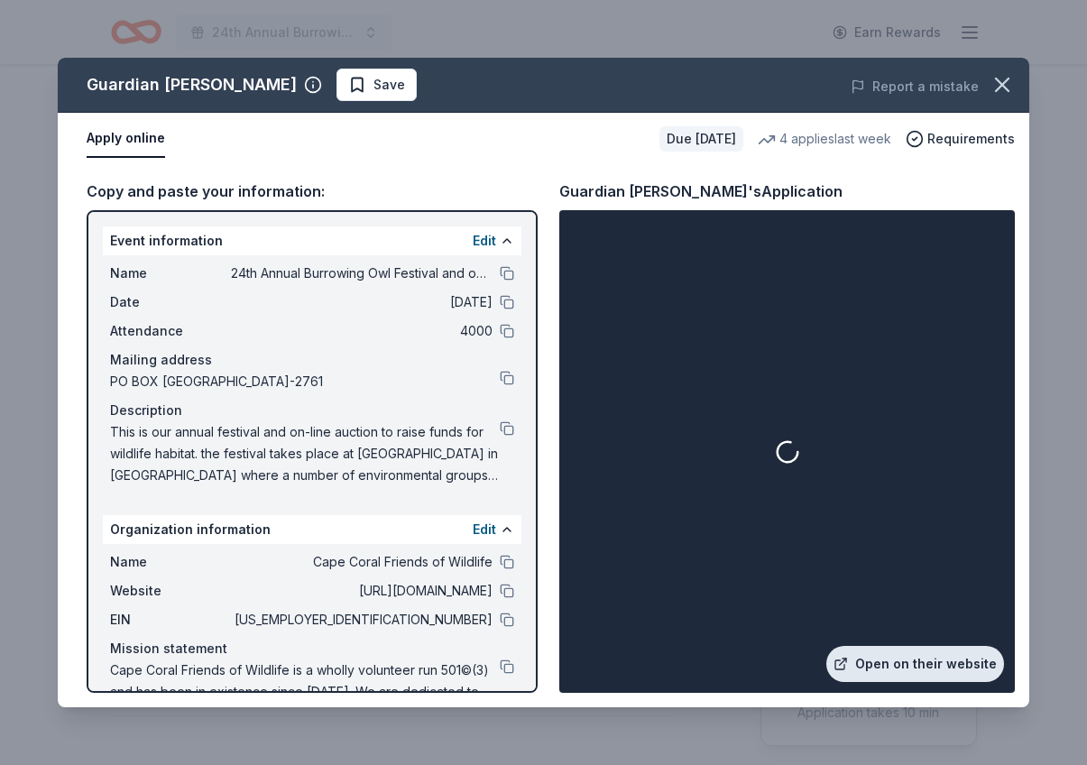
click at [899, 665] on link "Open on their website" at bounding box center [915, 664] width 178 height 36
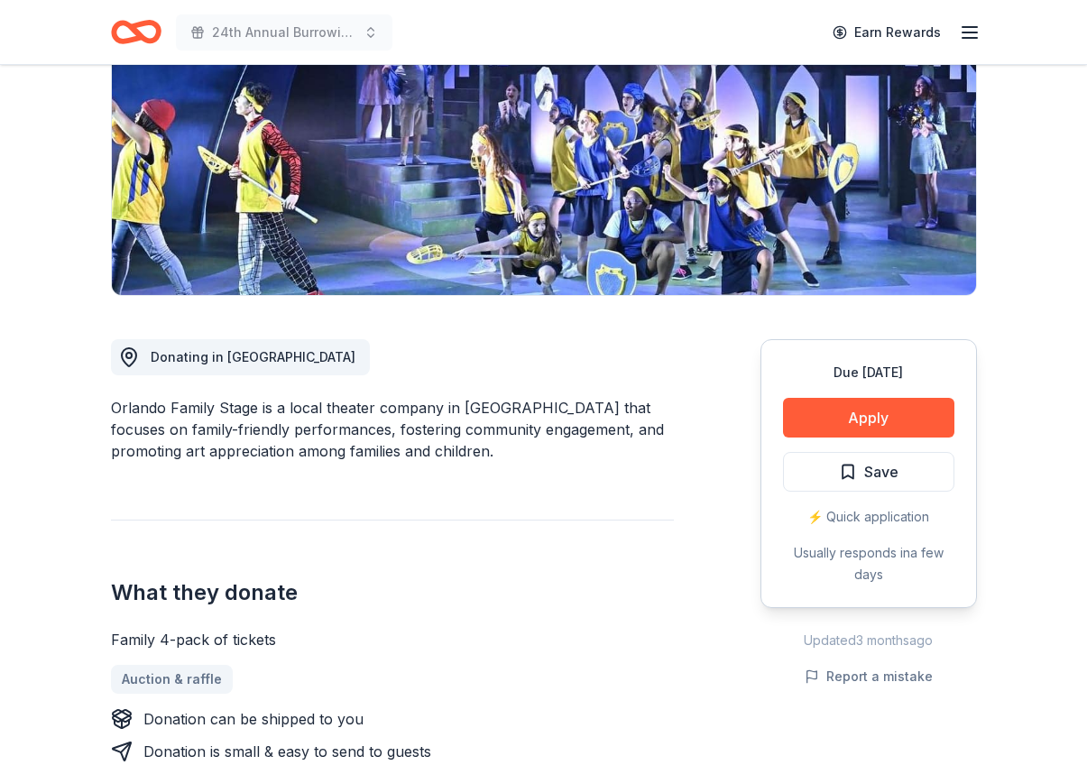
scroll to position [255, 0]
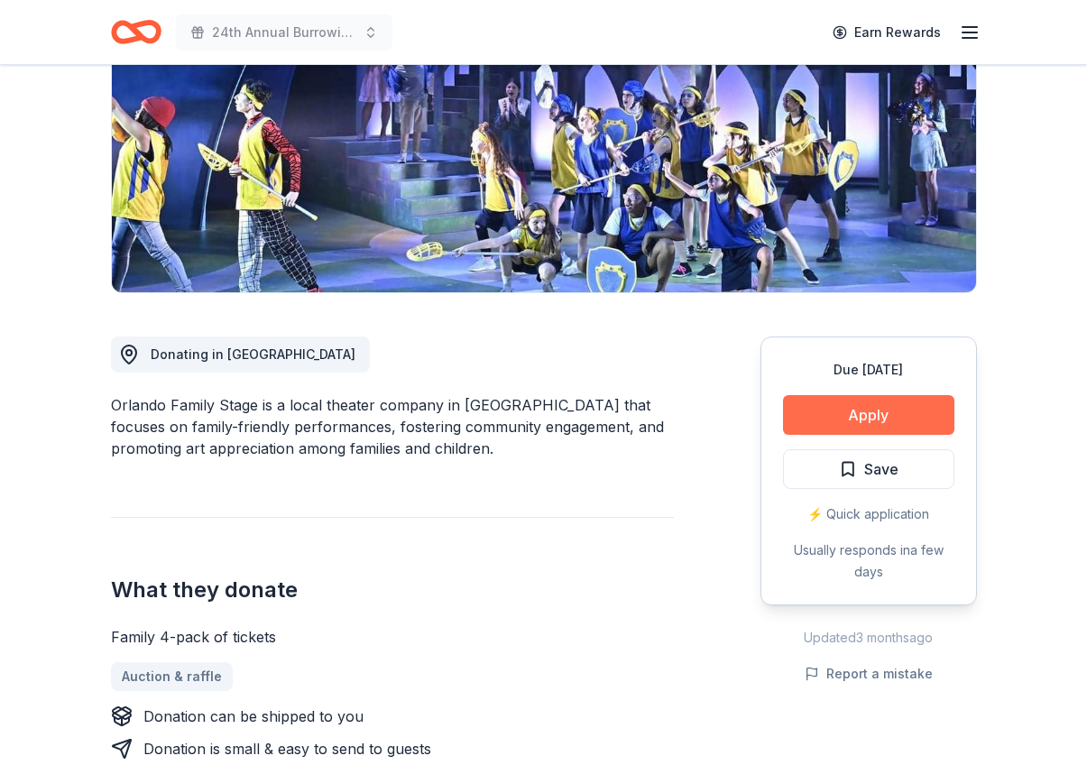
click at [881, 418] on button "Apply" at bounding box center [868, 415] width 171 height 40
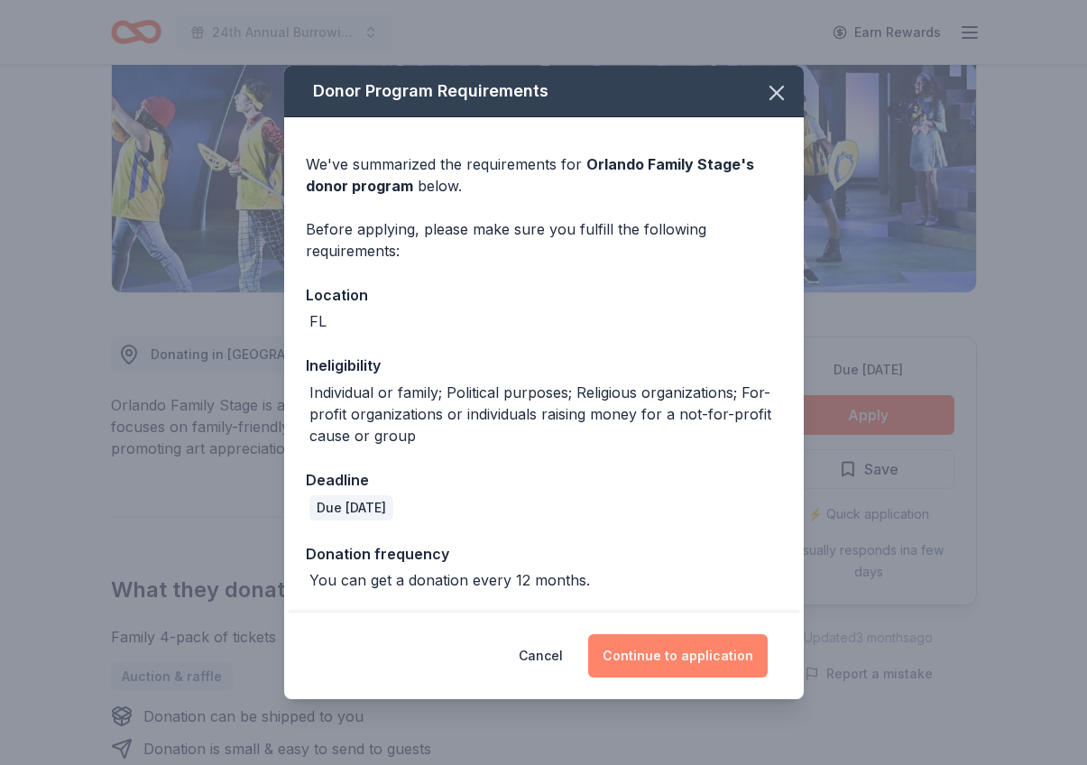
click at [649, 657] on button "Continue to application" at bounding box center [678, 655] width 180 height 43
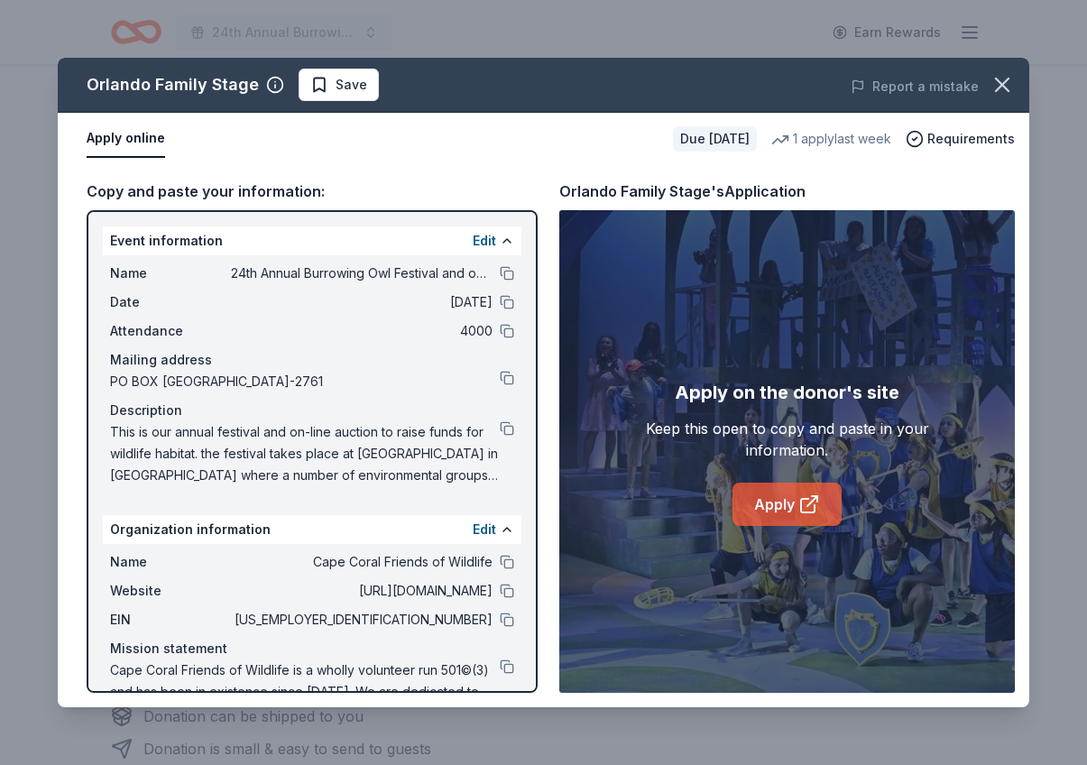
click at [777, 492] on link "Apply" at bounding box center [786, 504] width 109 height 43
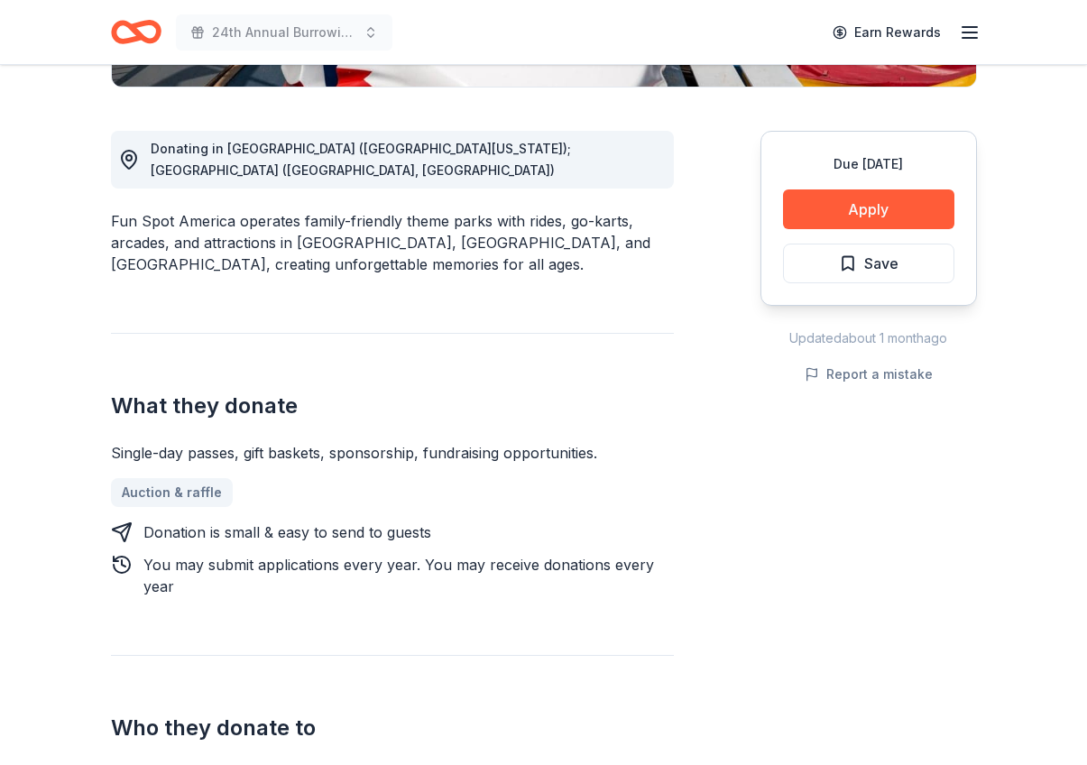
scroll to position [454, 0]
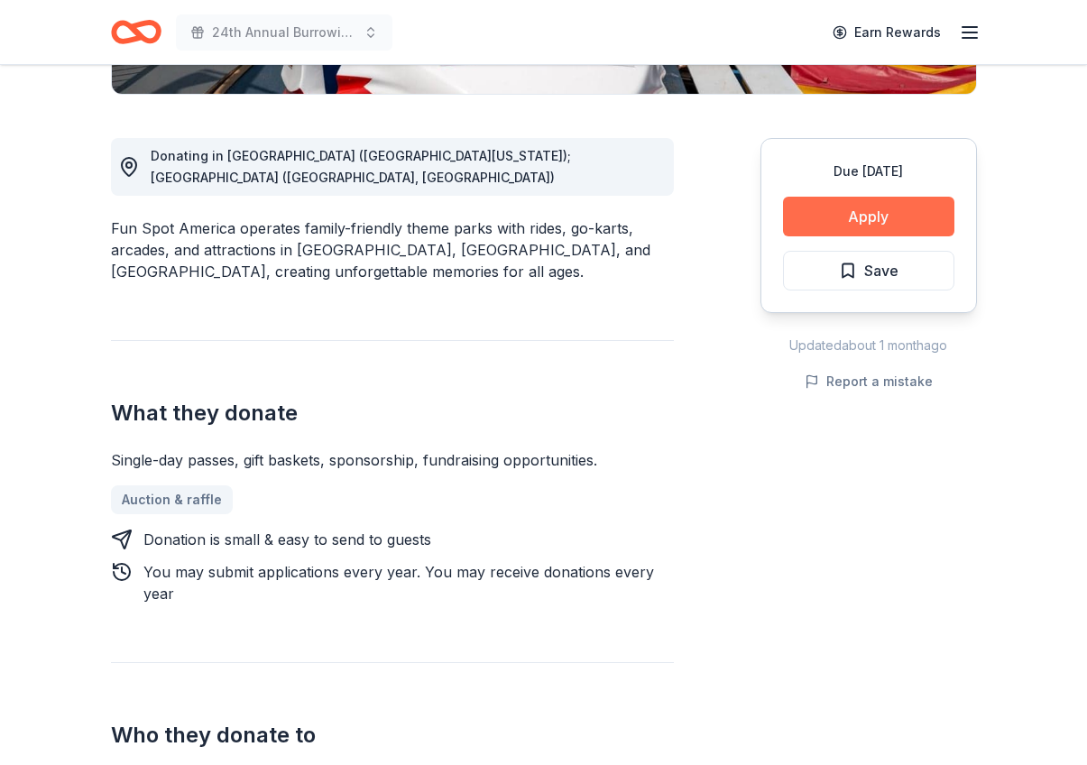
click at [871, 216] on button "Apply" at bounding box center [868, 217] width 171 height 40
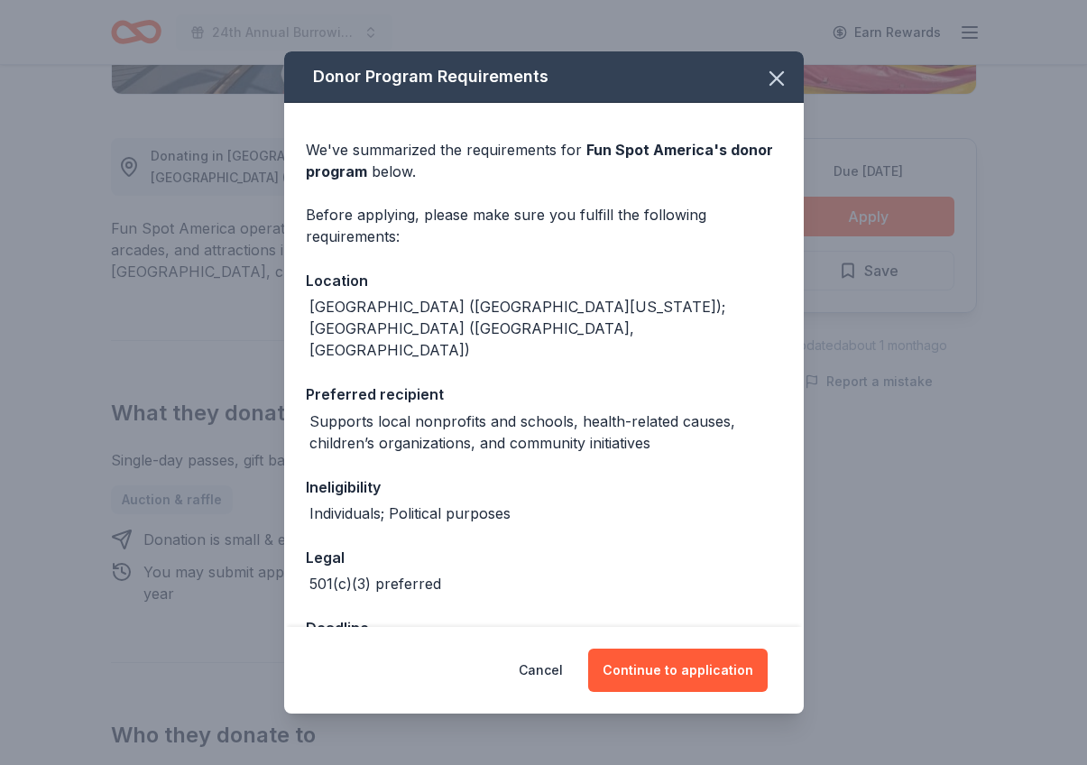
scroll to position [1, 0]
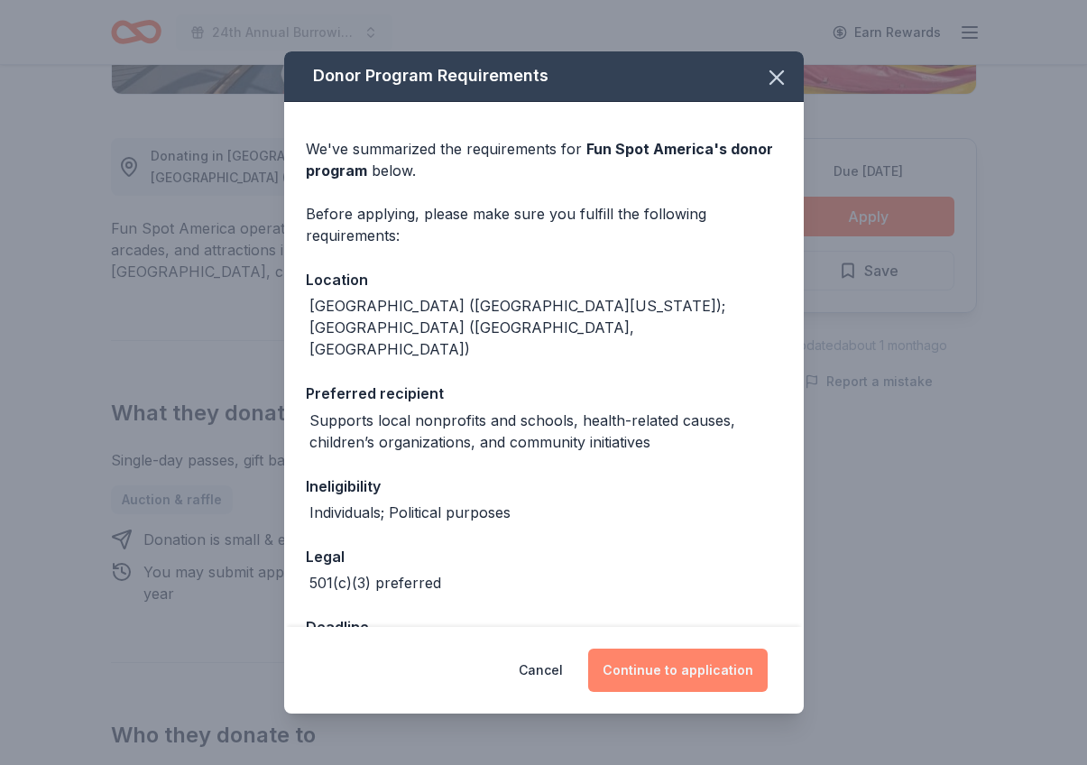
drag, startPoint x: 700, startPoint y: 675, endPoint x: 658, endPoint y: 669, distance: 41.8
click at [700, 675] on button "Continue to application" at bounding box center [678, 670] width 180 height 43
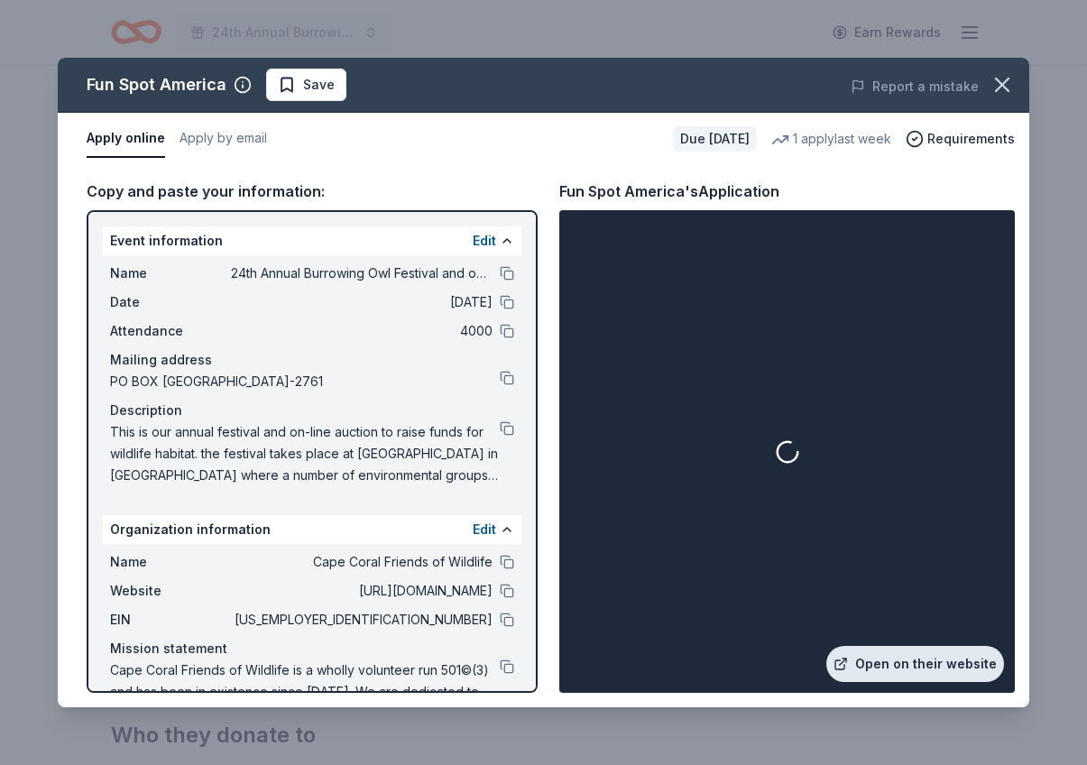
click at [928, 668] on link "Open on their website" at bounding box center [915, 664] width 178 height 36
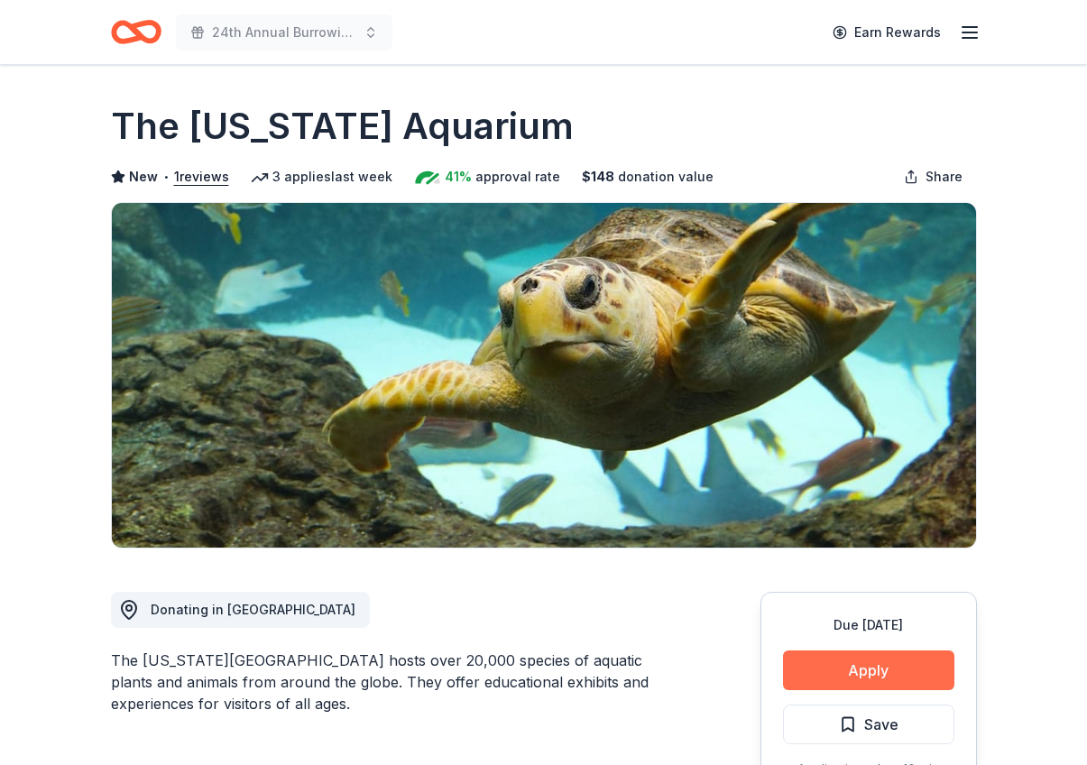
click at [870, 675] on button "Apply" at bounding box center [868, 670] width 171 height 40
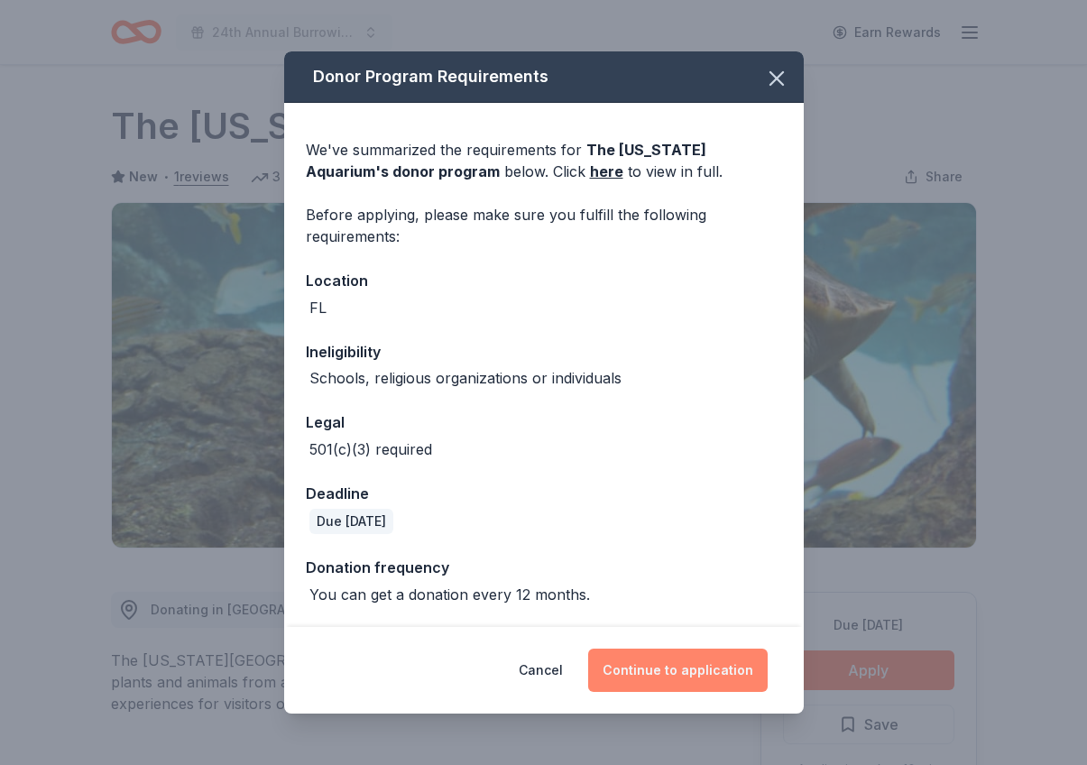
click at [693, 669] on button "Continue to application" at bounding box center [678, 670] width 180 height 43
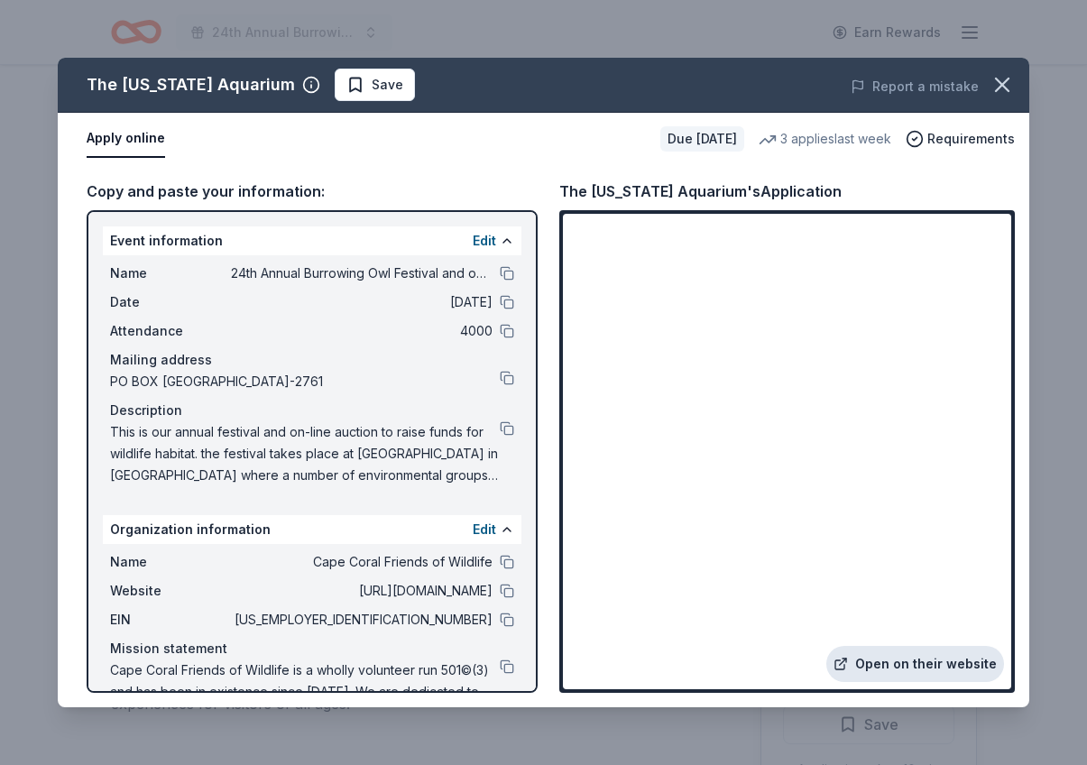
click at [942, 668] on link "Open on their website" at bounding box center [915, 664] width 178 height 36
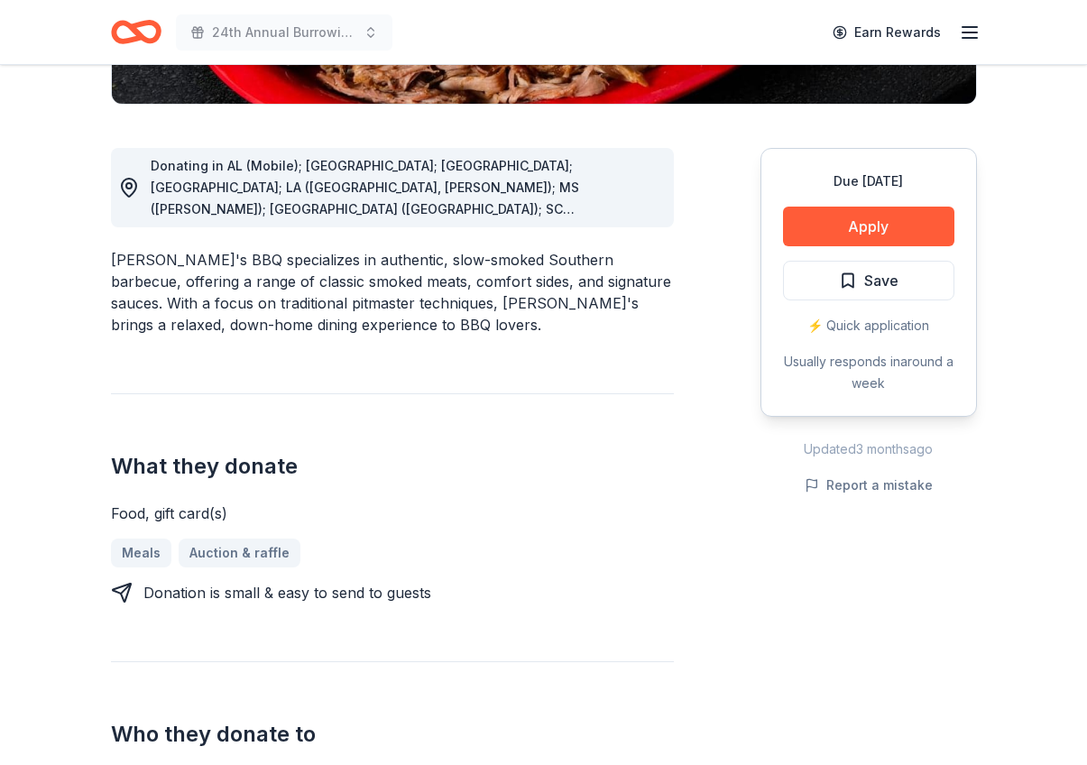
scroll to position [445, 0]
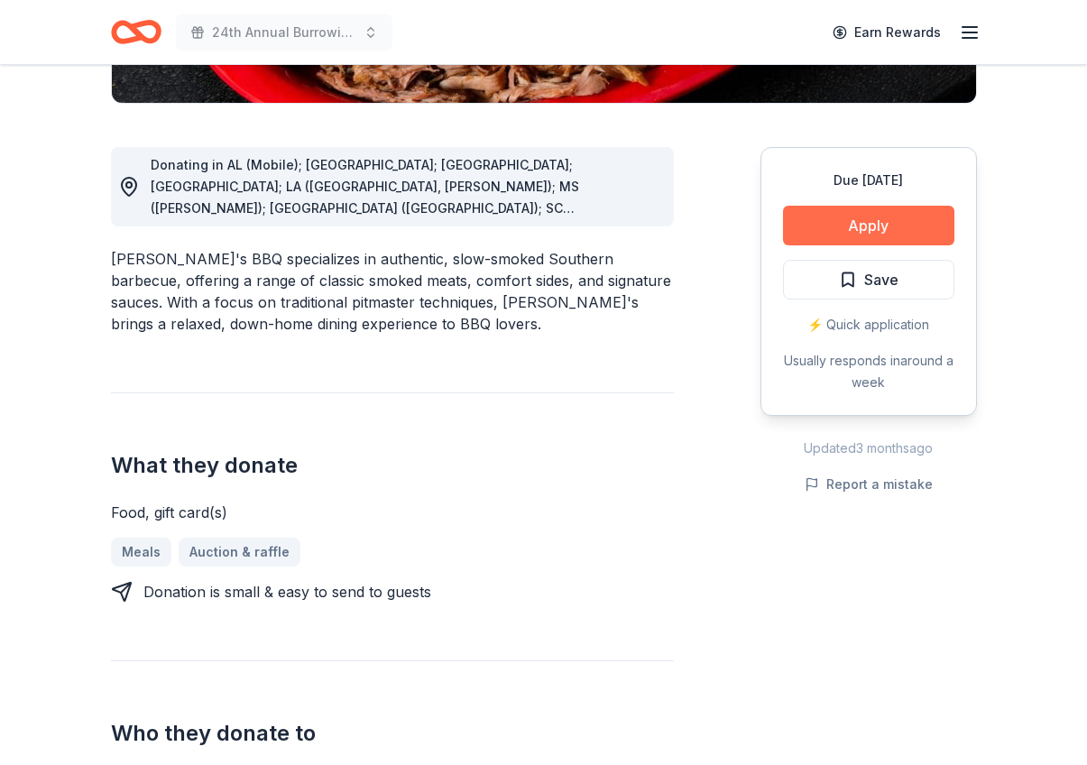
click at [880, 231] on button "Apply" at bounding box center [868, 226] width 171 height 40
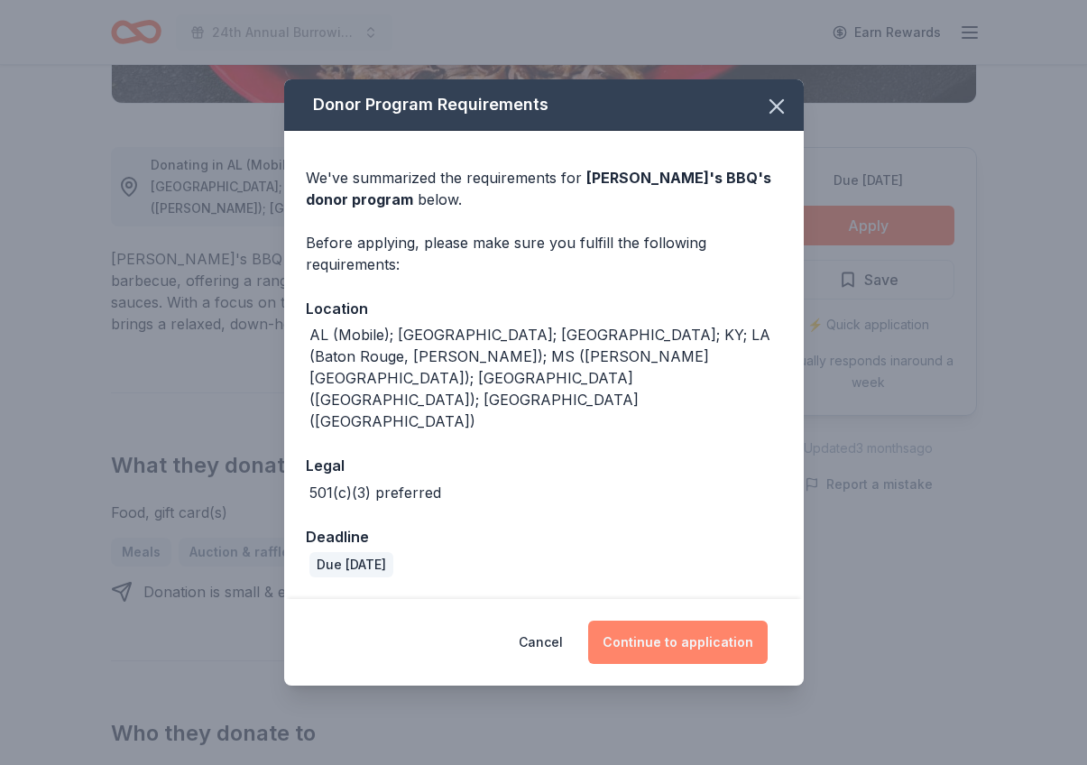
click at [688, 621] on button "Continue to application" at bounding box center [678, 642] width 180 height 43
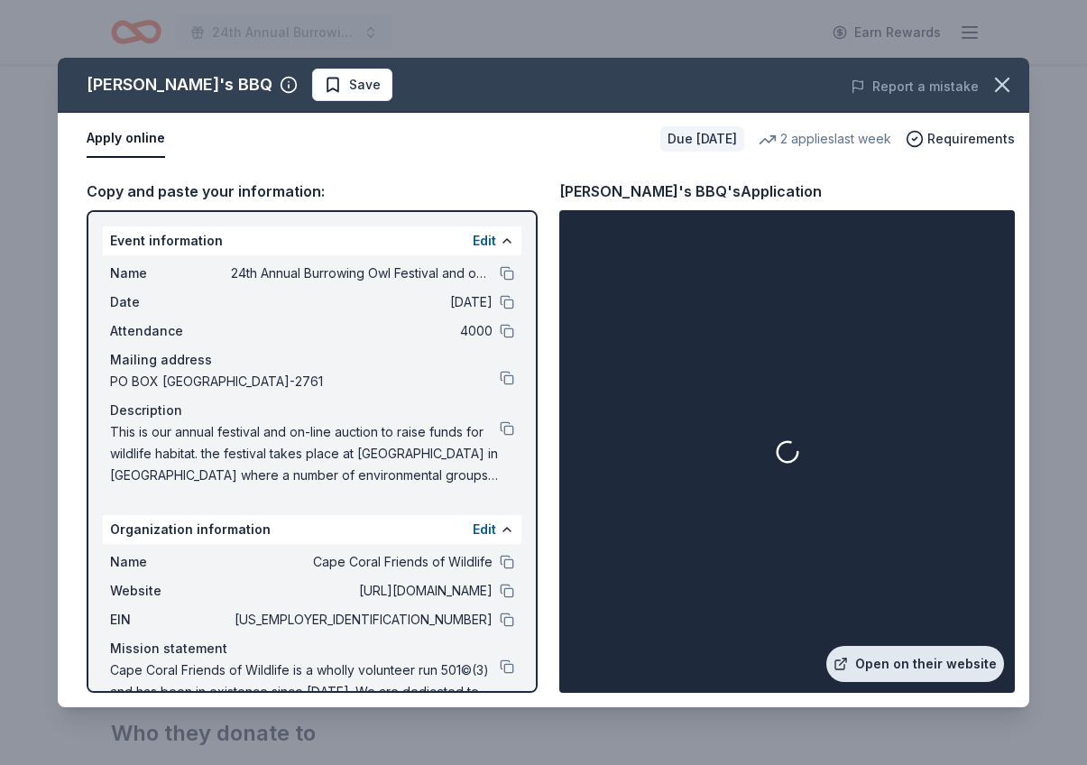
click at [925, 663] on link "Open on their website" at bounding box center [915, 664] width 178 height 36
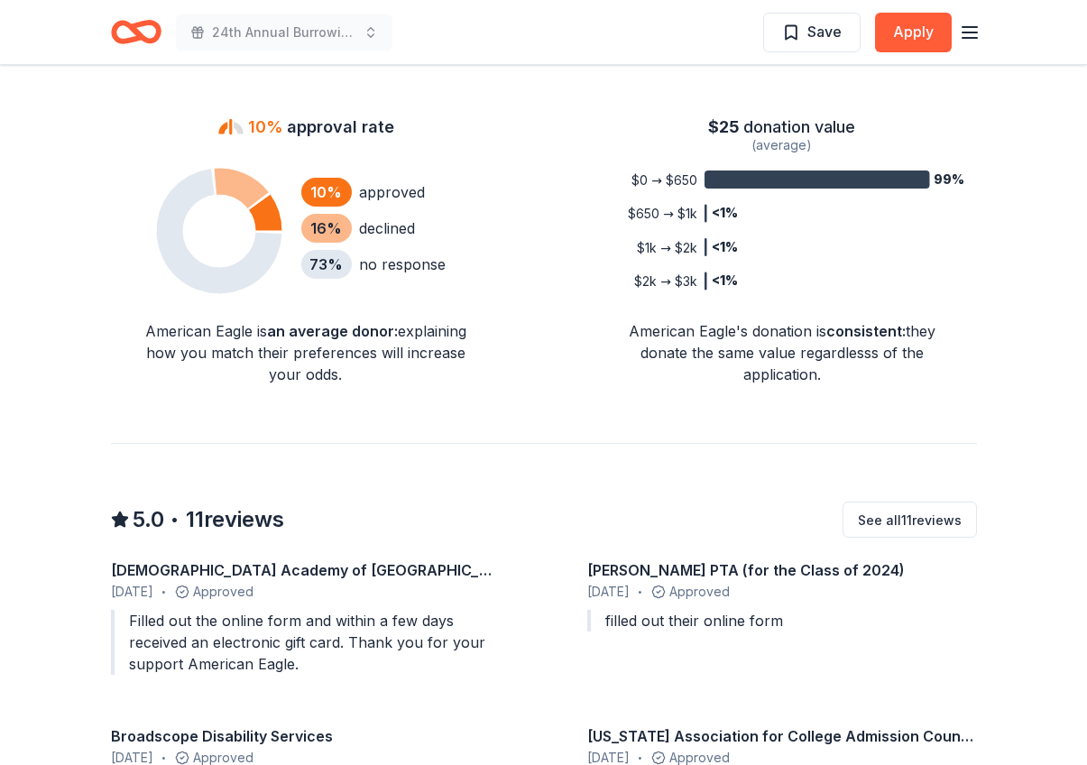
scroll to position [1267, 0]
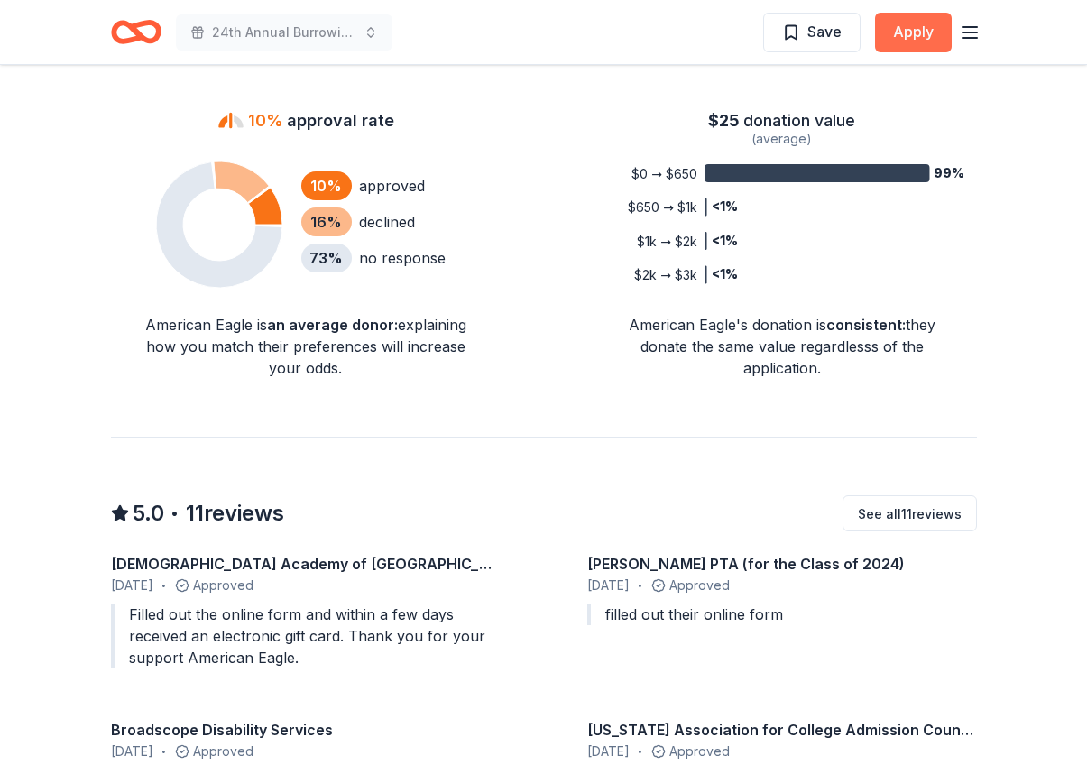
click at [920, 29] on button "Apply" at bounding box center [913, 33] width 77 height 40
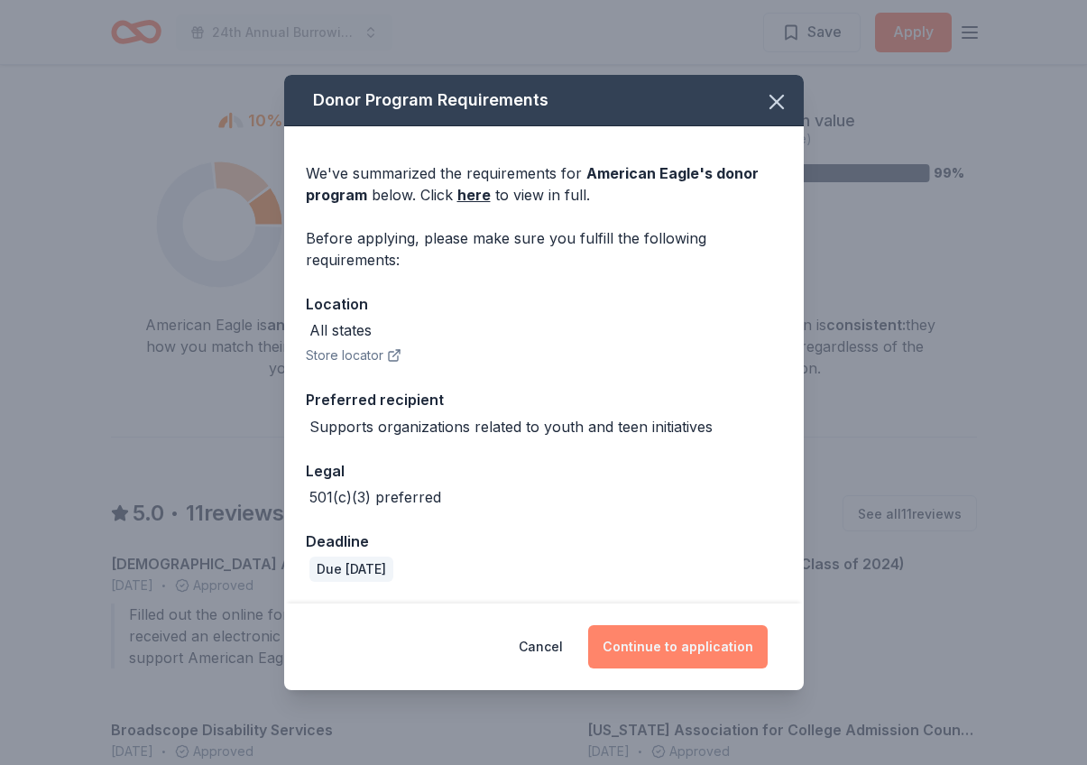
drag, startPoint x: 698, startPoint y: 644, endPoint x: 693, endPoint y: 632, distance: 12.9
click at [698, 644] on button "Continue to application" at bounding box center [678, 646] width 180 height 43
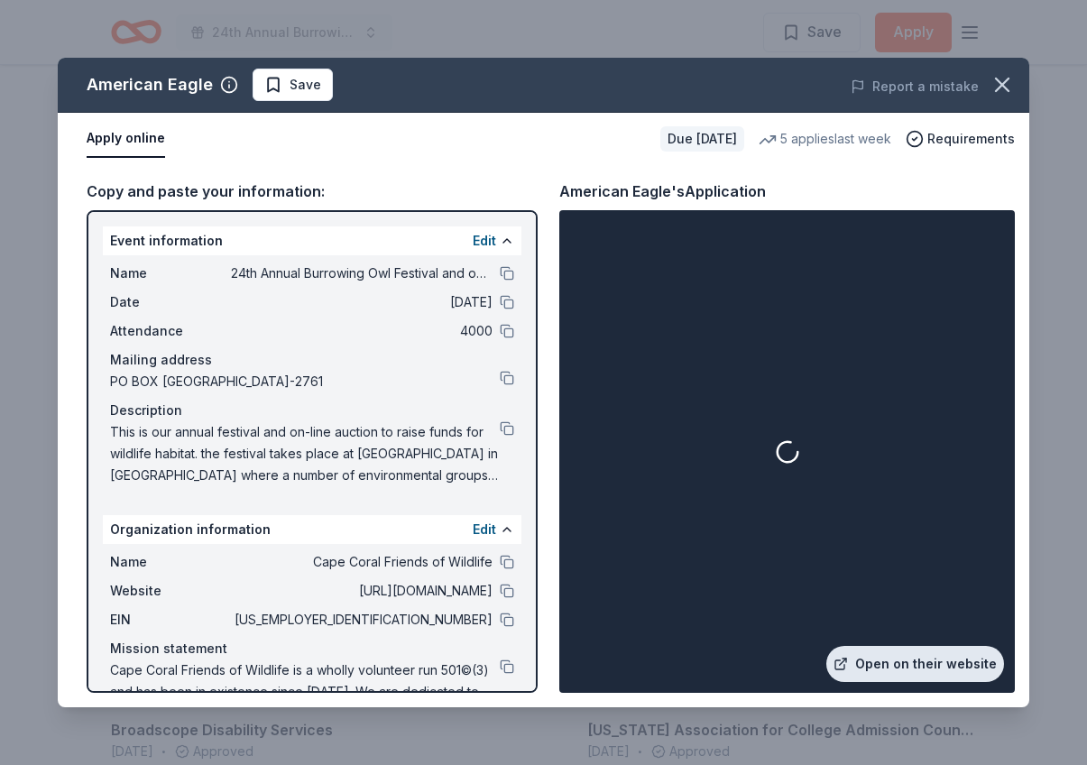
click at [902, 665] on link "Open on their website" at bounding box center [915, 664] width 178 height 36
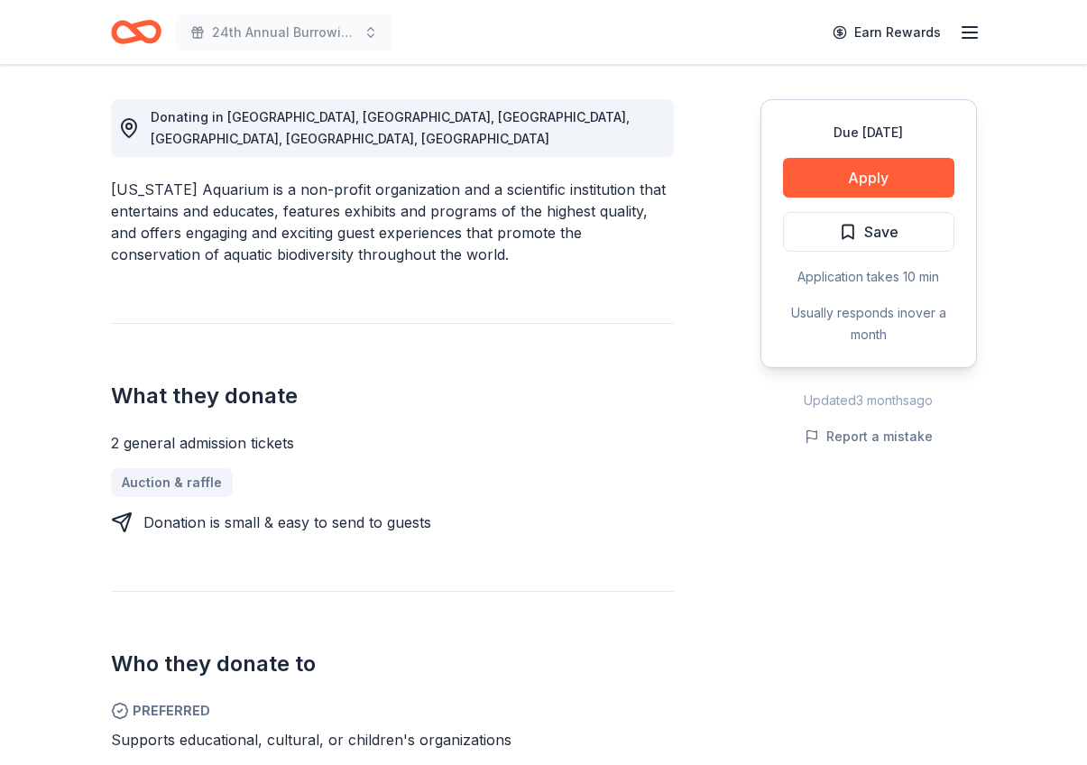
scroll to position [484, 0]
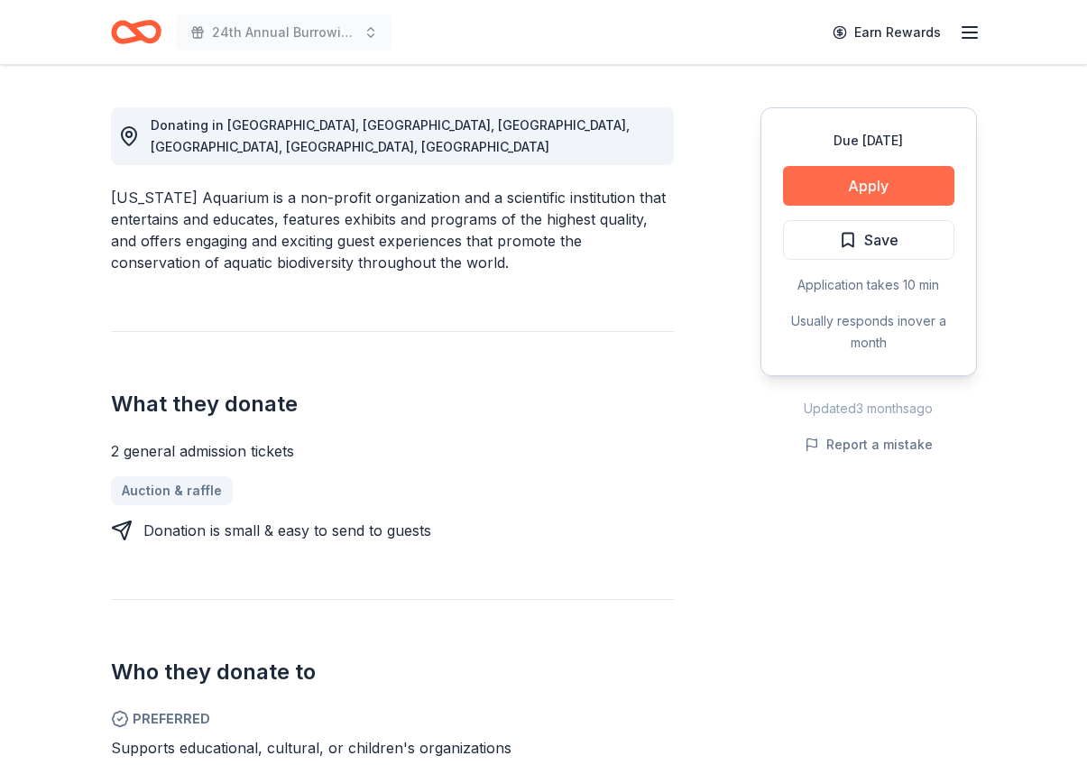
click at [874, 189] on button "Apply" at bounding box center [868, 186] width 171 height 40
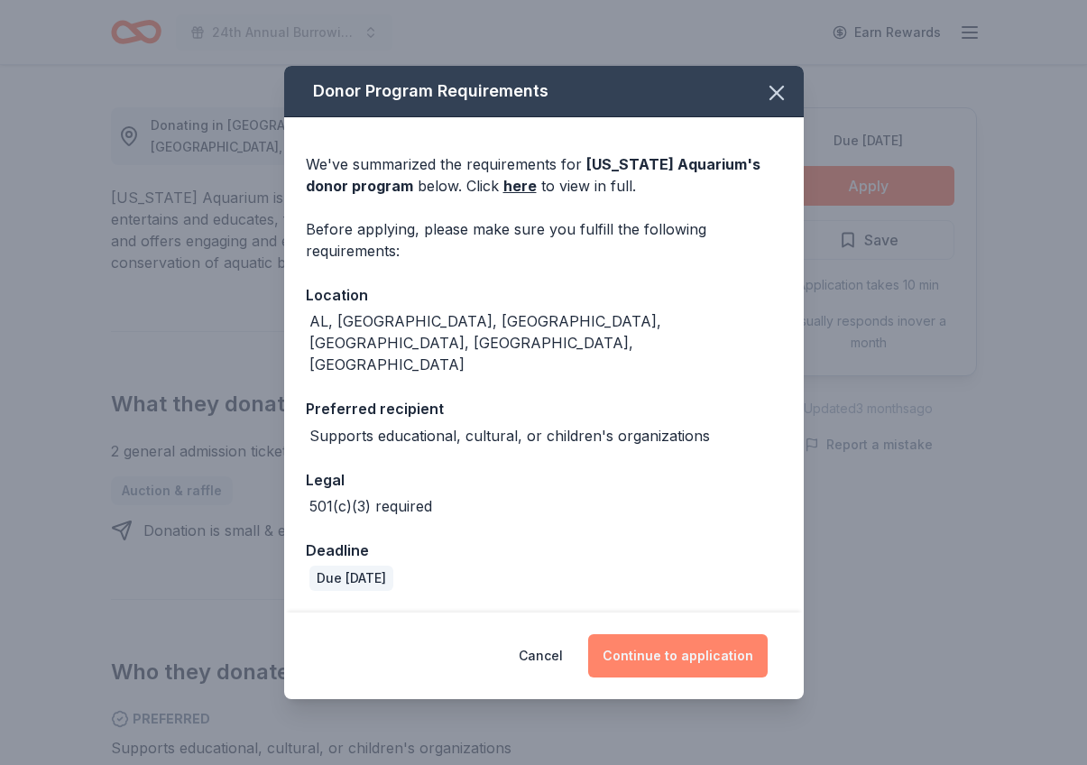
click at [681, 634] on button "Continue to application" at bounding box center [678, 655] width 180 height 43
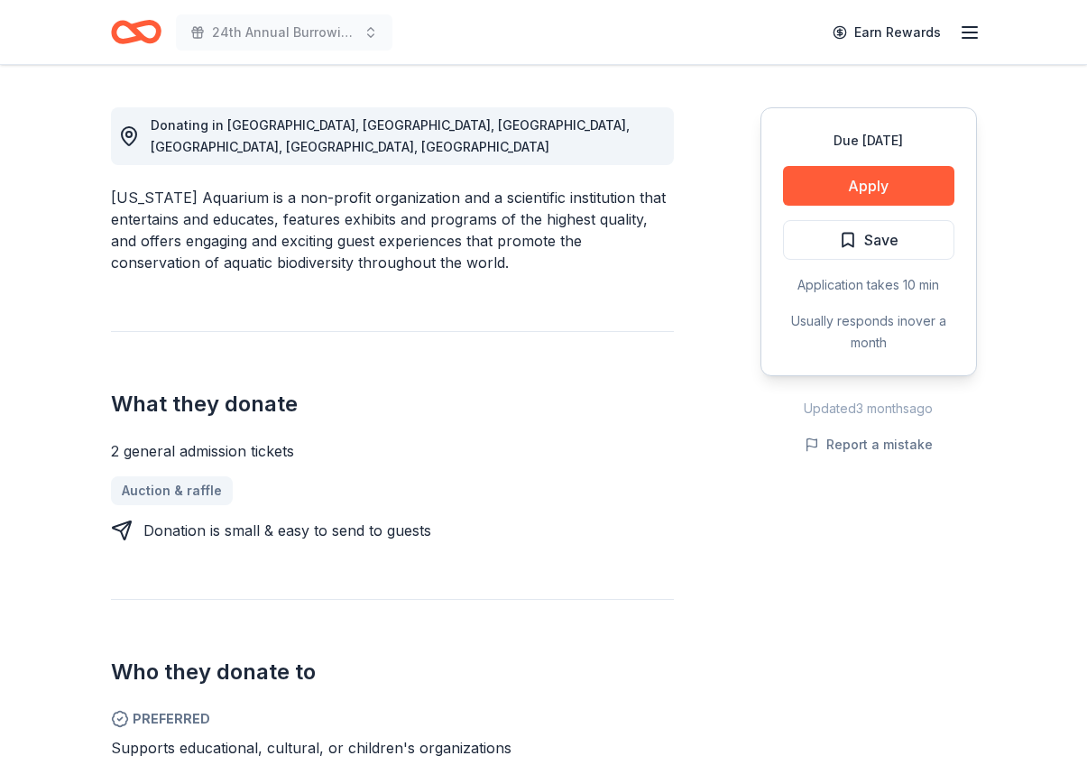
scroll to position [491, 0]
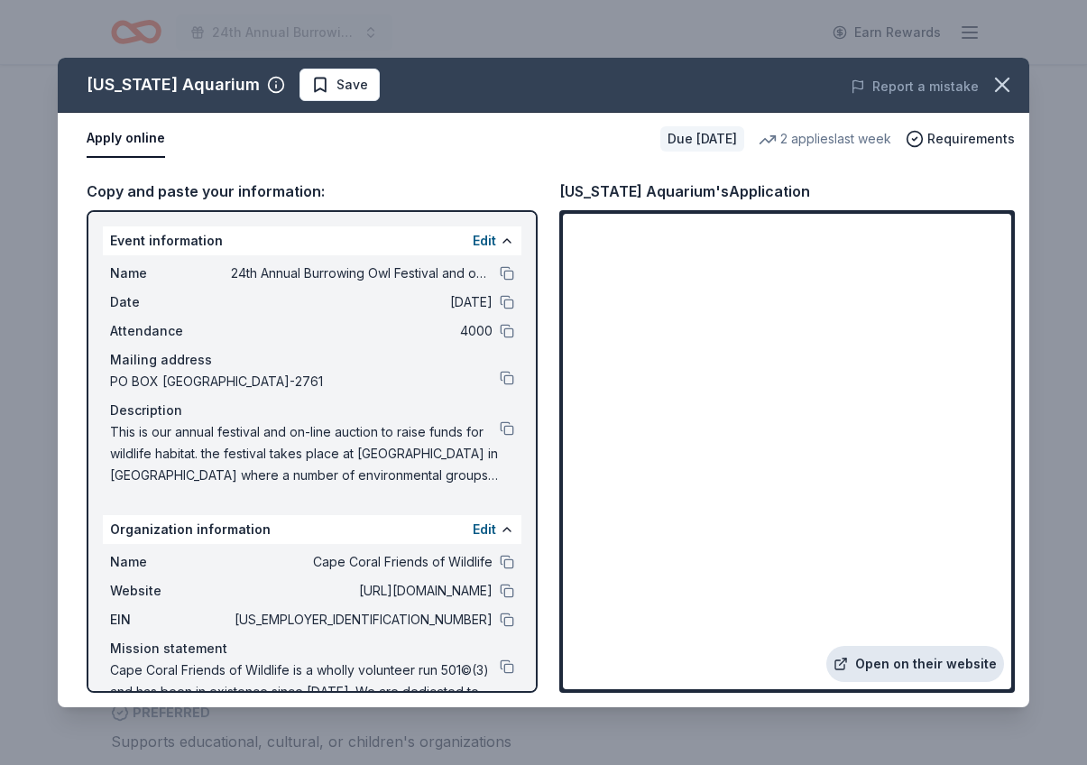
click at [920, 668] on link "Open on their website" at bounding box center [915, 664] width 178 height 36
